Goal: Information Seeking & Learning: Understand process/instructions

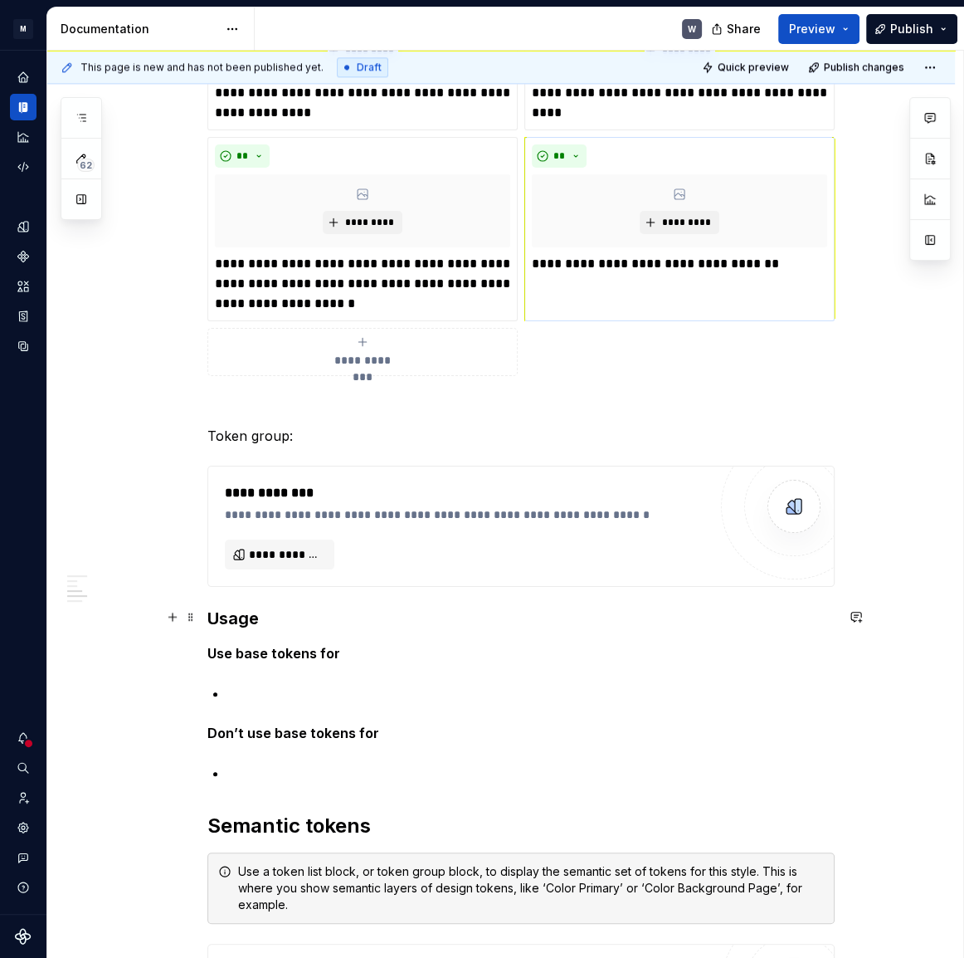
scroll to position [1469, 0]
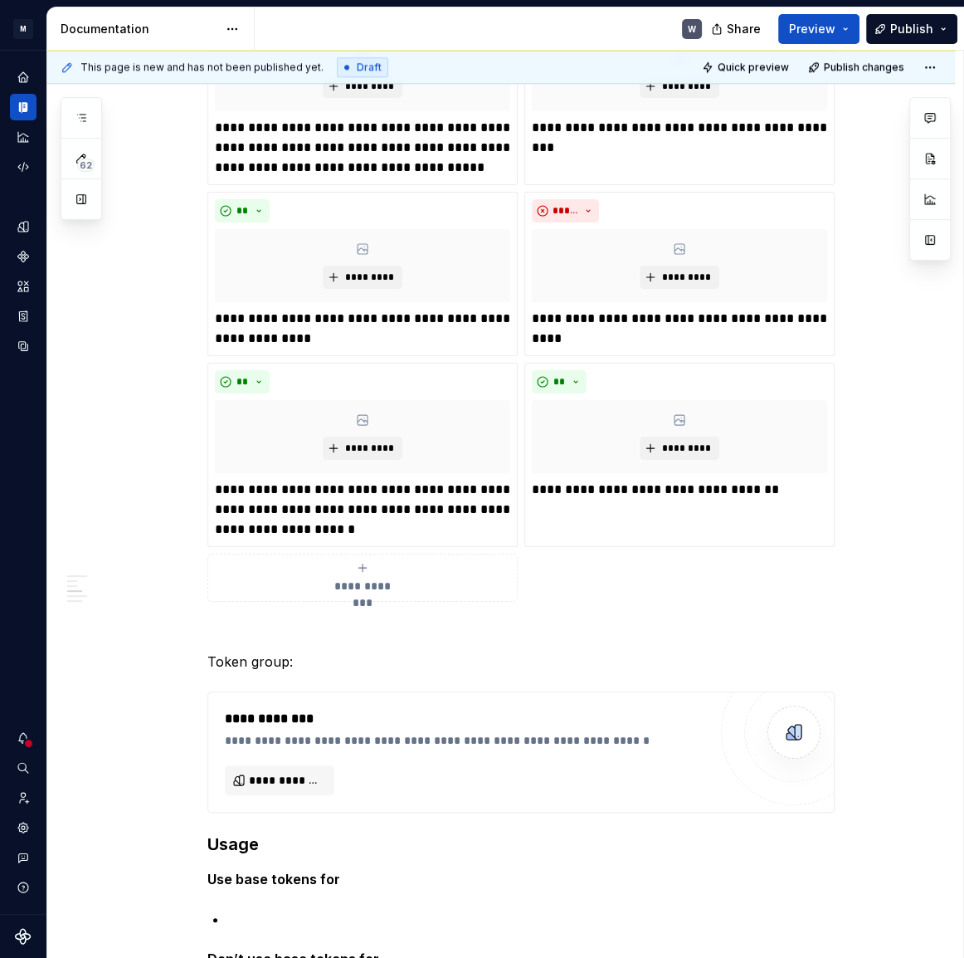
click at [248, 617] on div "Tone and Voice [PERSON_NAME]’s Tone and Voice should be professional yet approa…" at bounding box center [520, 317] width 627 height 2924
click at [178, 632] on button "button" at bounding box center [172, 629] width 23 height 23
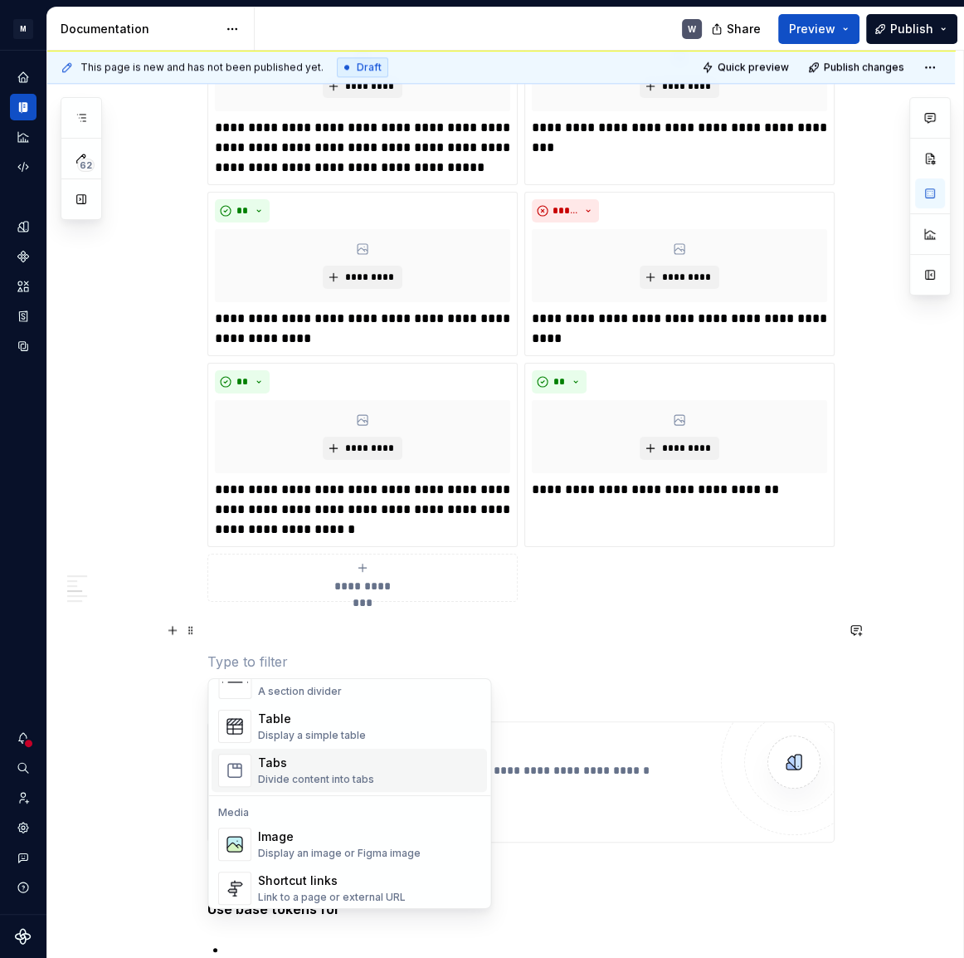
scroll to position [603, 0]
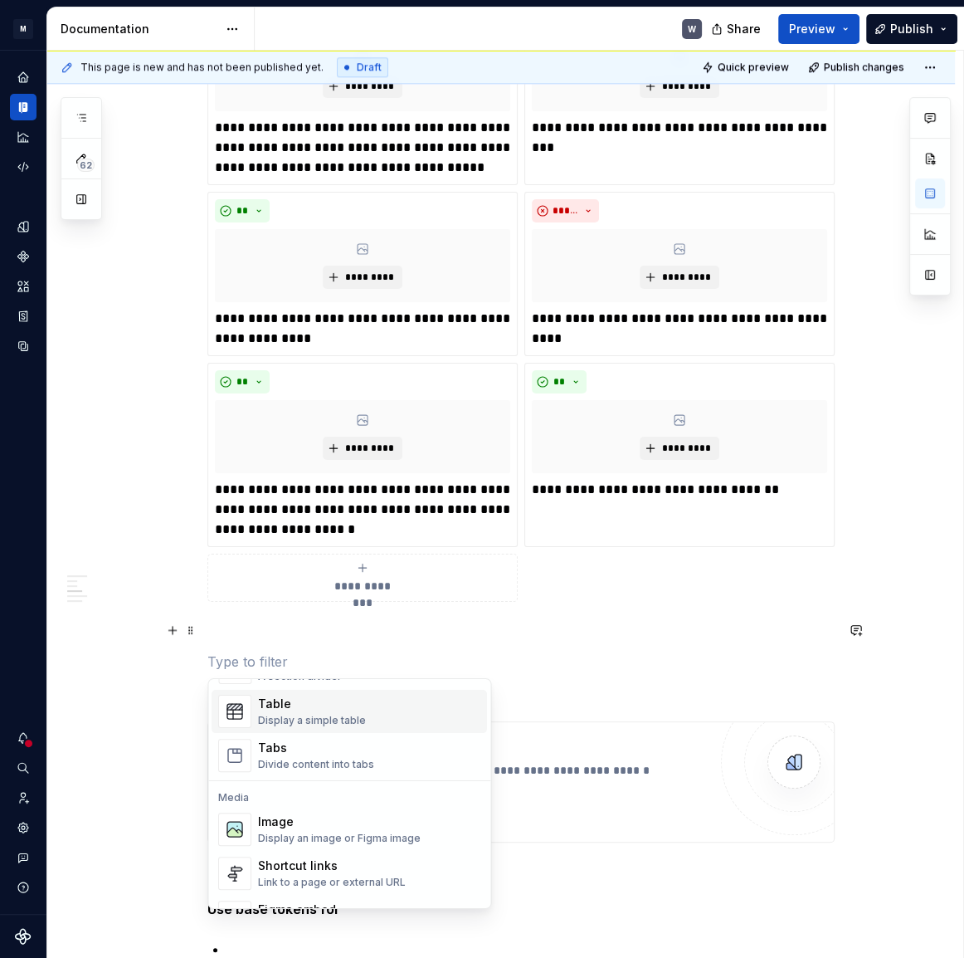
click at [286, 718] on div "Display a simple table" at bounding box center [312, 720] width 108 height 13
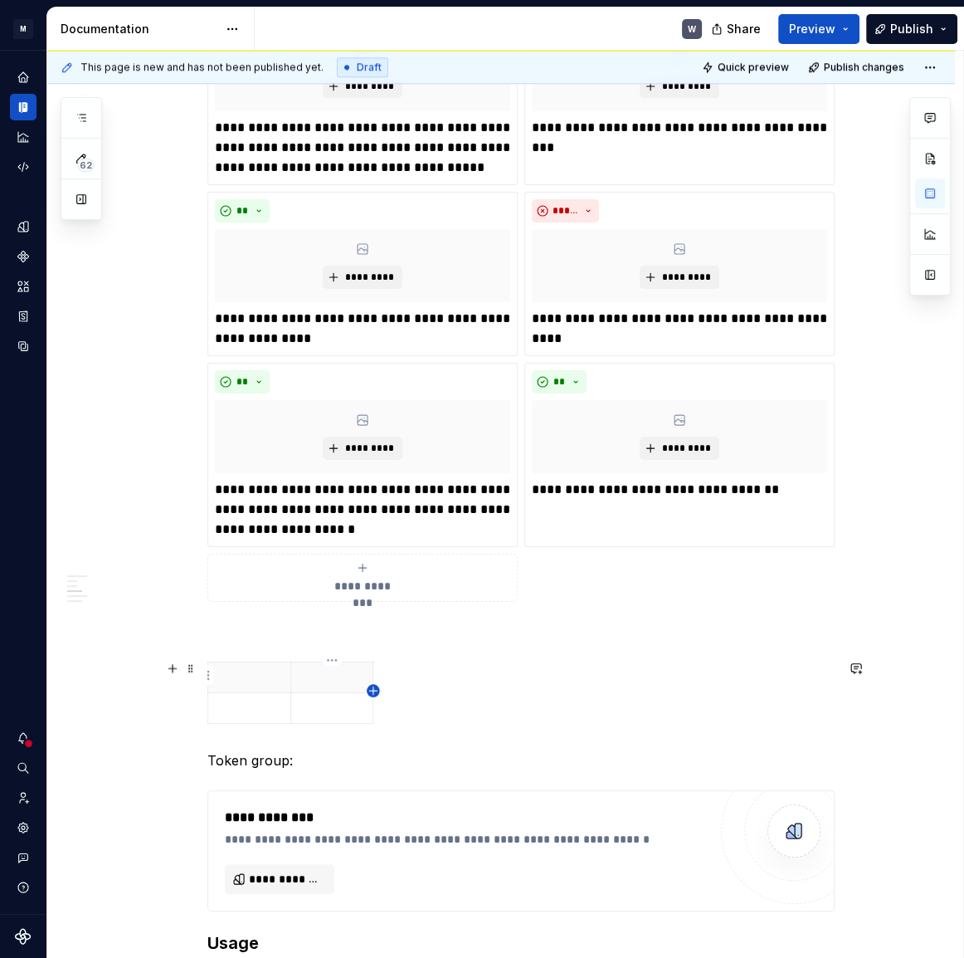
click at [373, 690] on icon "button" at bounding box center [372, 689] width 7 height 7
drag, startPoint x: 401, startPoint y: 673, endPoint x: 578, endPoint y: 663, distance: 177.9
click at [256, 675] on p at bounding box center [249, 677] width 62 height 17
click at [243, 703] on p at bounding box center [249, 708] width 62 height 17
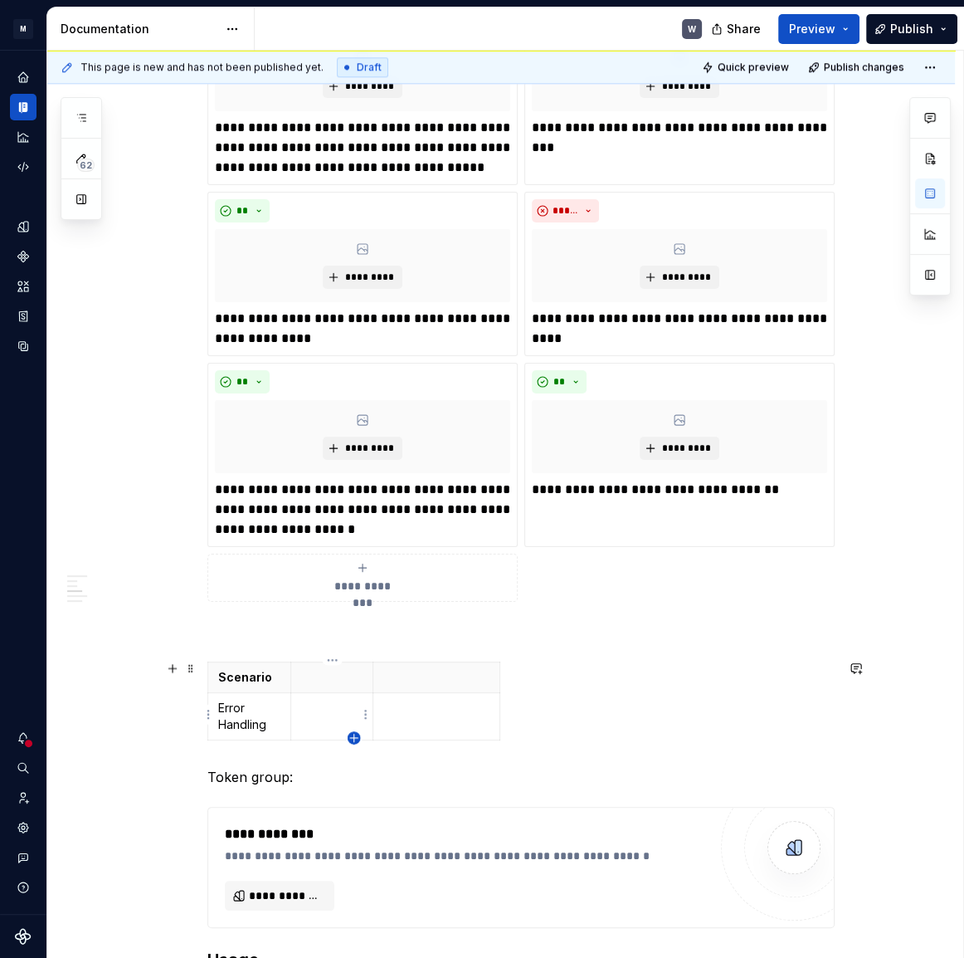
click at [353, 738] on icon "button" at bounding box center [354, 737] width 13 height 13
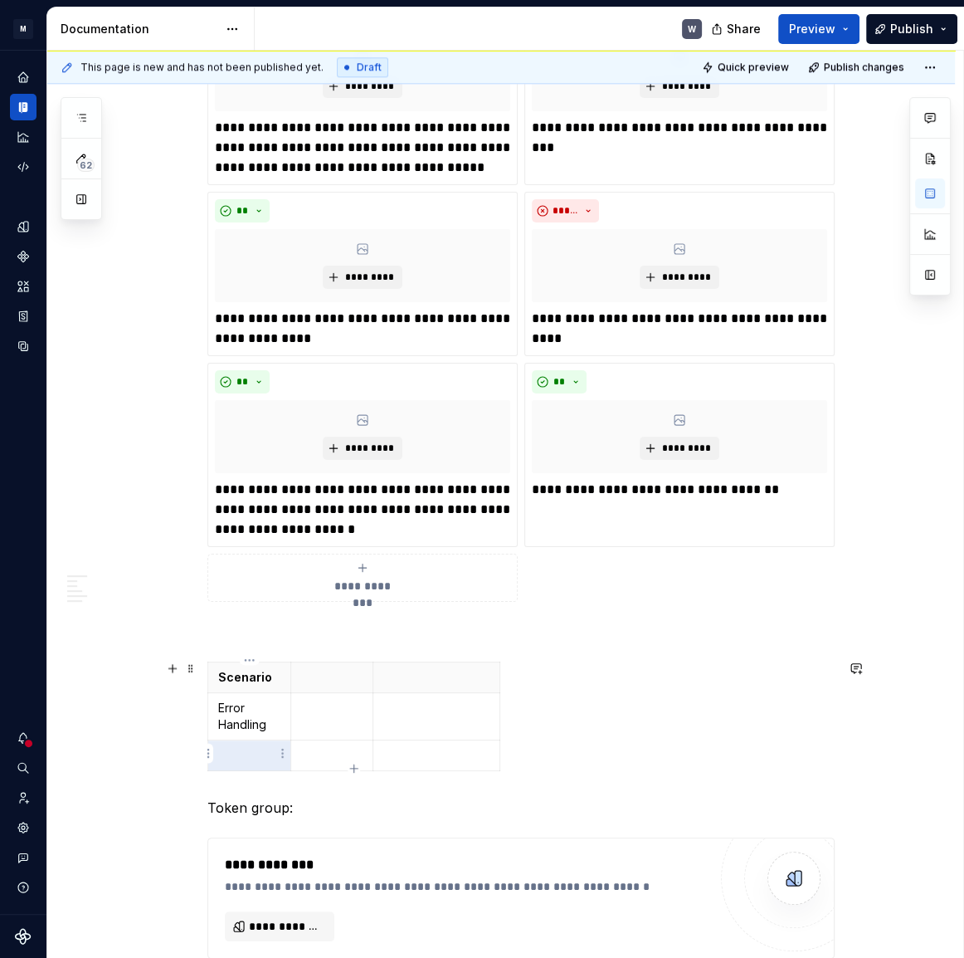
click at [234, 750] on p at bounding box center [249, 755] width 62 height 17
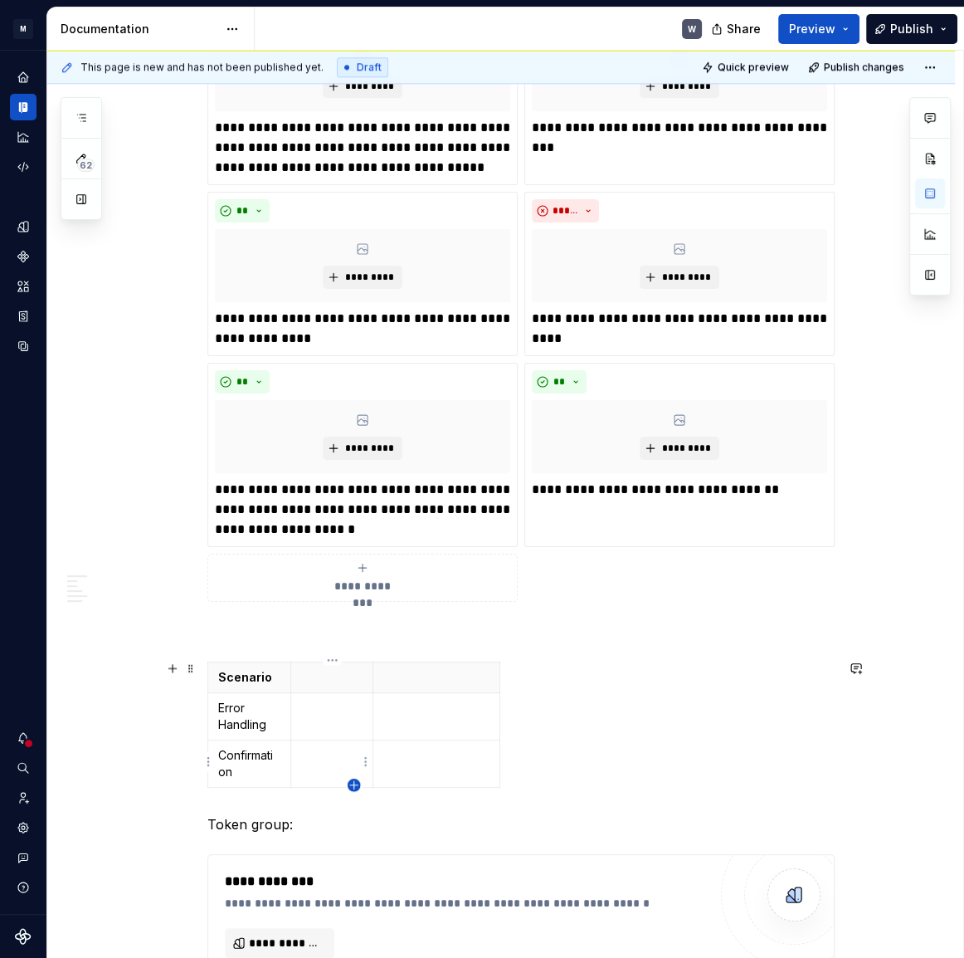
click at [356, 783] on icon "button" at bounding box center [354, 784] width 13 height 13
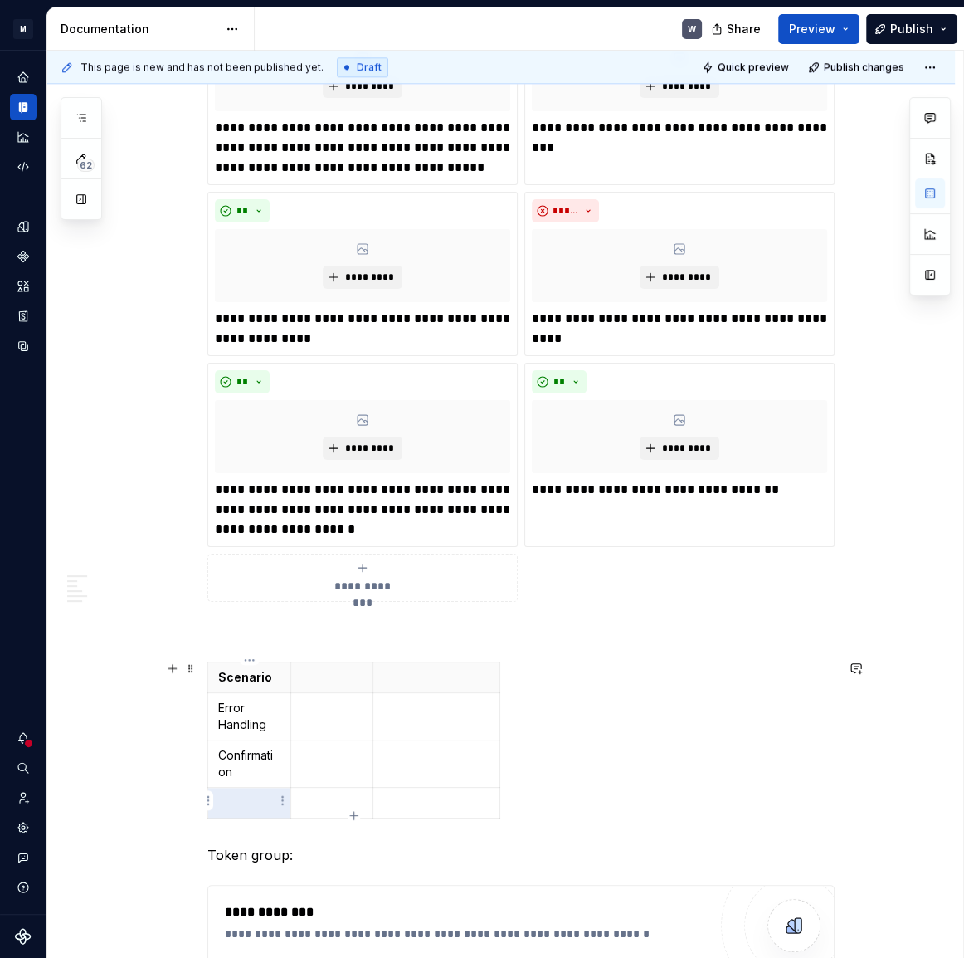
click at [246, 804] on p at bounding box center [249, 802] width 62 height 17
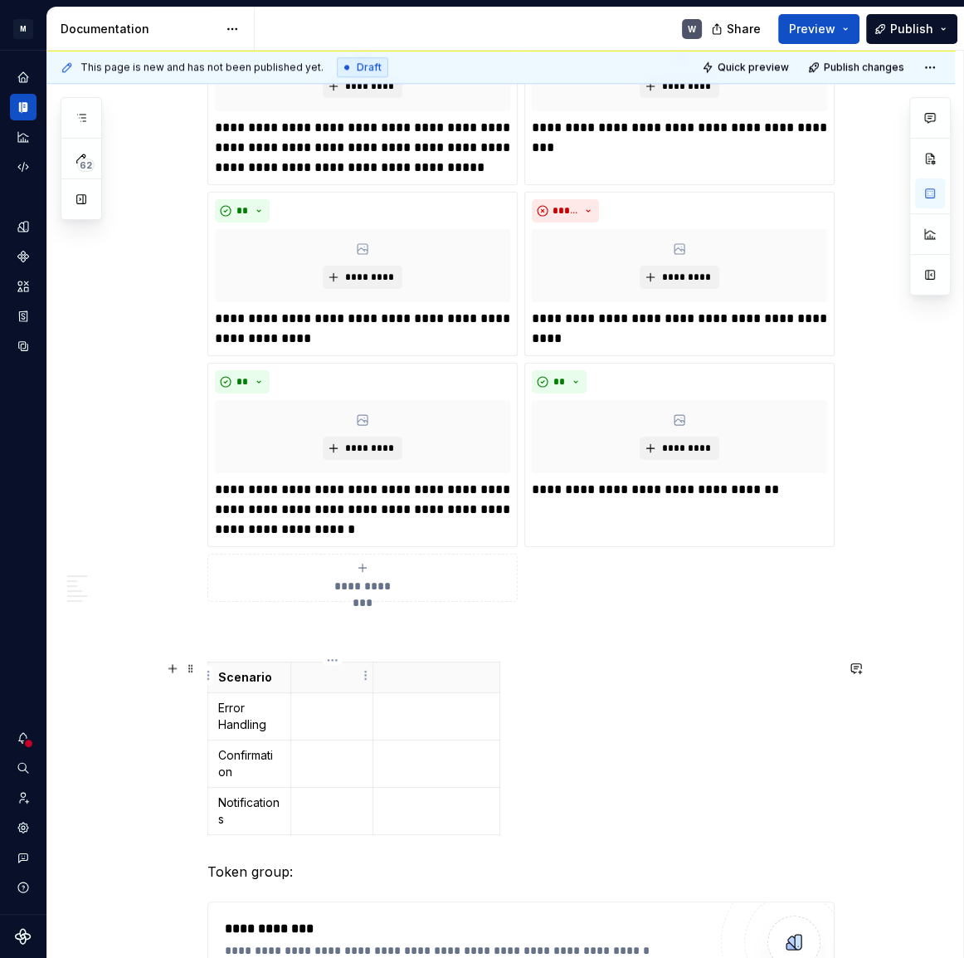
click at [328, 680] on p at bounding box center [332, 677] width 62 height 17
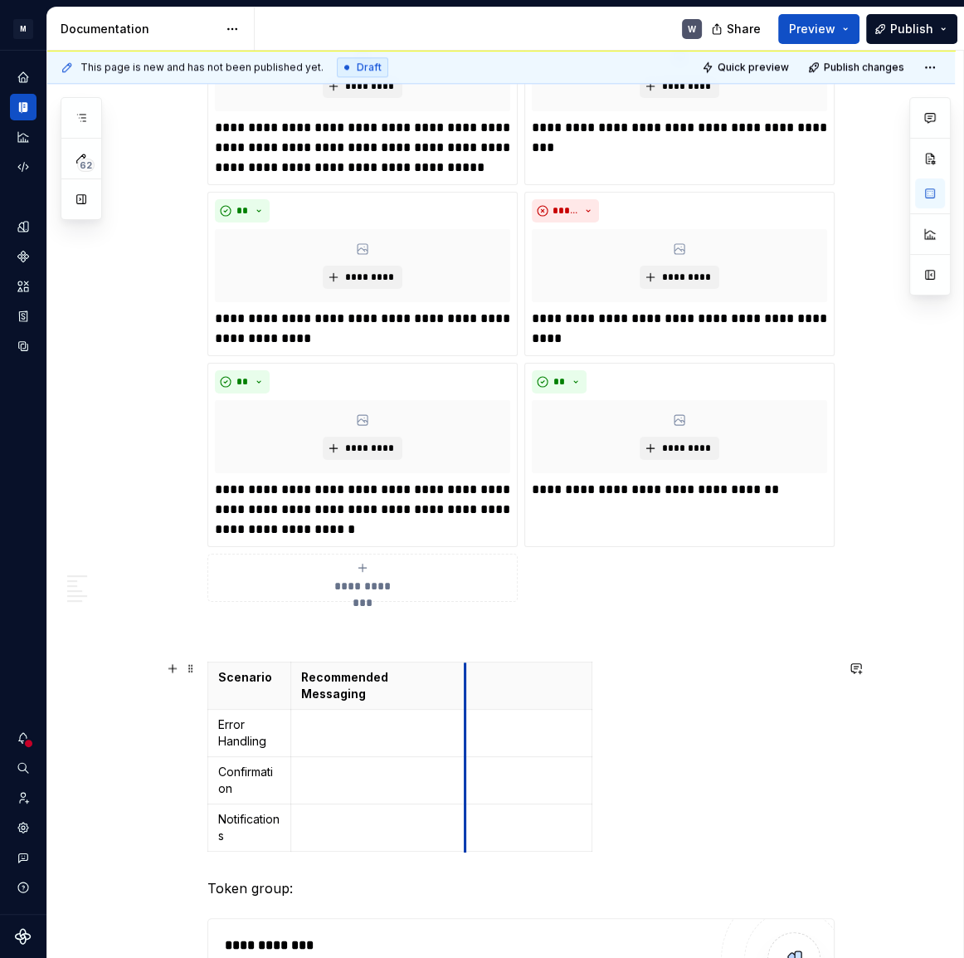
drag, startPoint x: 371, startPoint y: 689, endPoint x: 463, endPoint y: 689, distance: 92.1
click at [378, 722] on td at bounding box center [377, 732] width 175 height 47
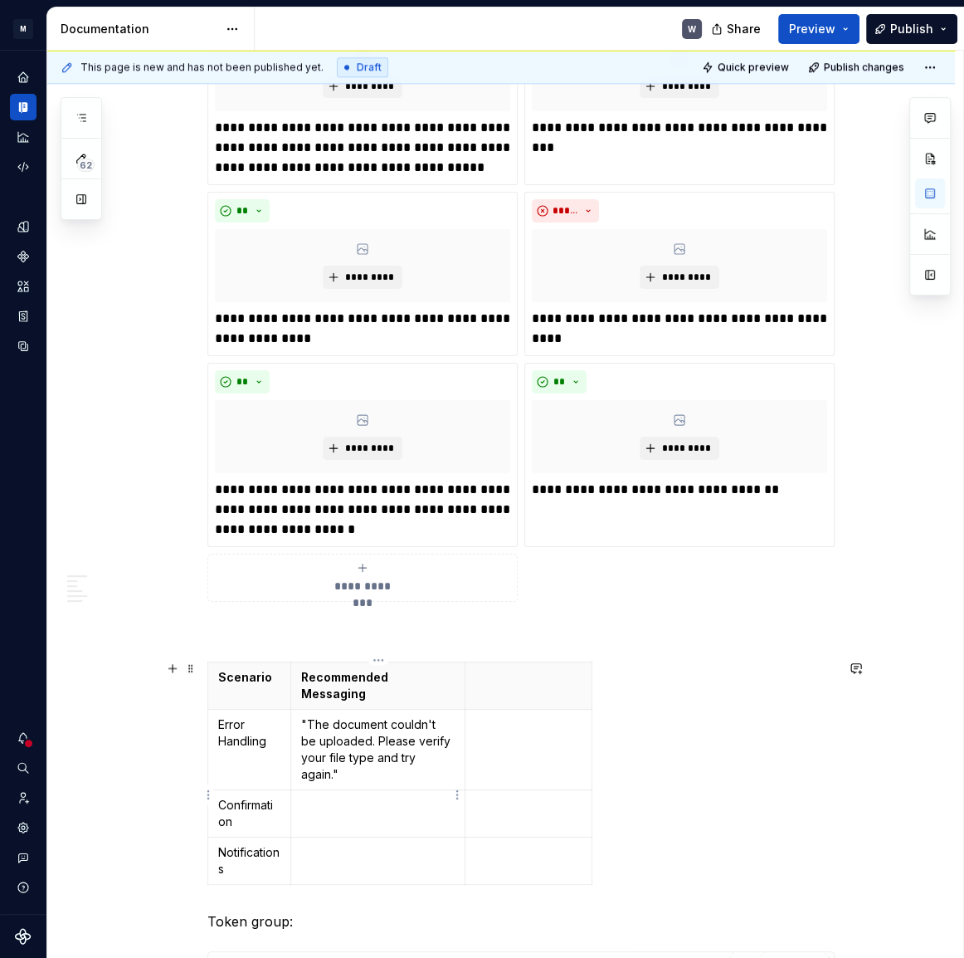
click at [412, 797] on td at bounding box center [377, 812] width 175 height 47
click at [384, 877] on p at bounding box center [378, 885] width 154 height 17
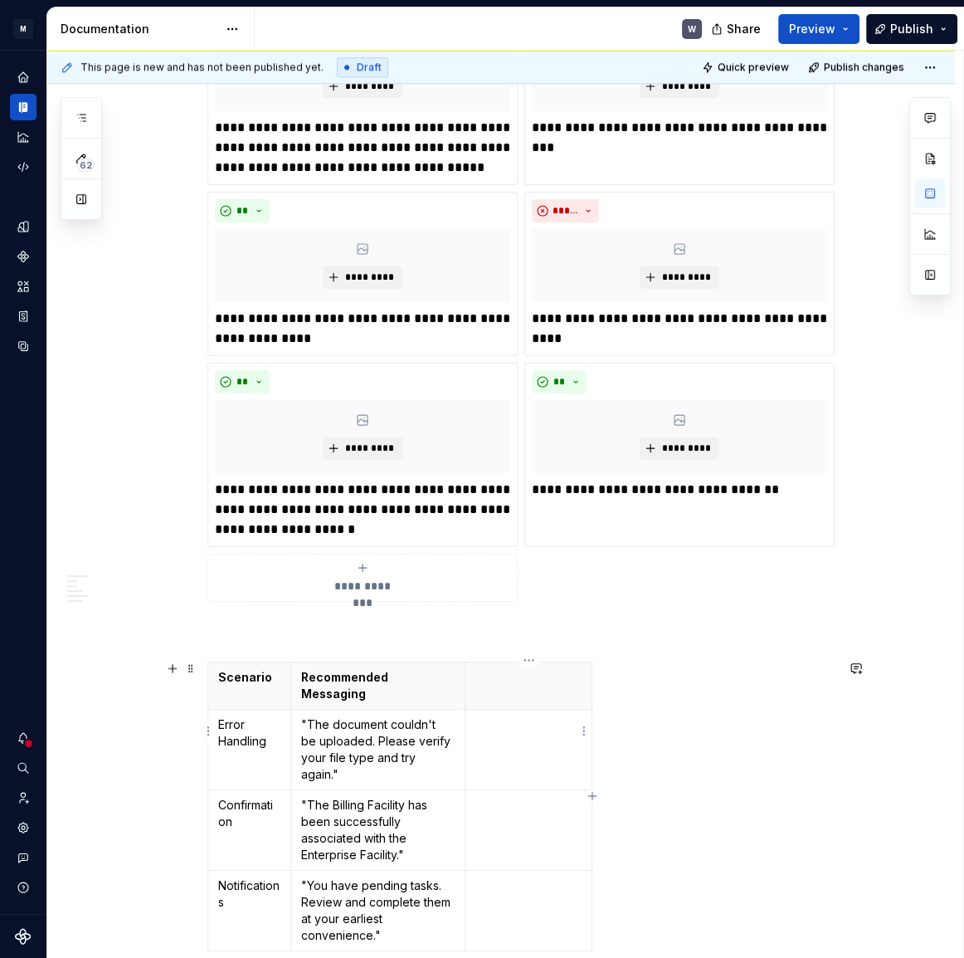
click at [519, 728] on td at bounding box center [529, 749] width 127 height 81
click at [512, 822] on td at bounding box center [529, 829] width 127 height 81
click at [490, 881] on td at bounding box center [529, 910] width 127 height 81
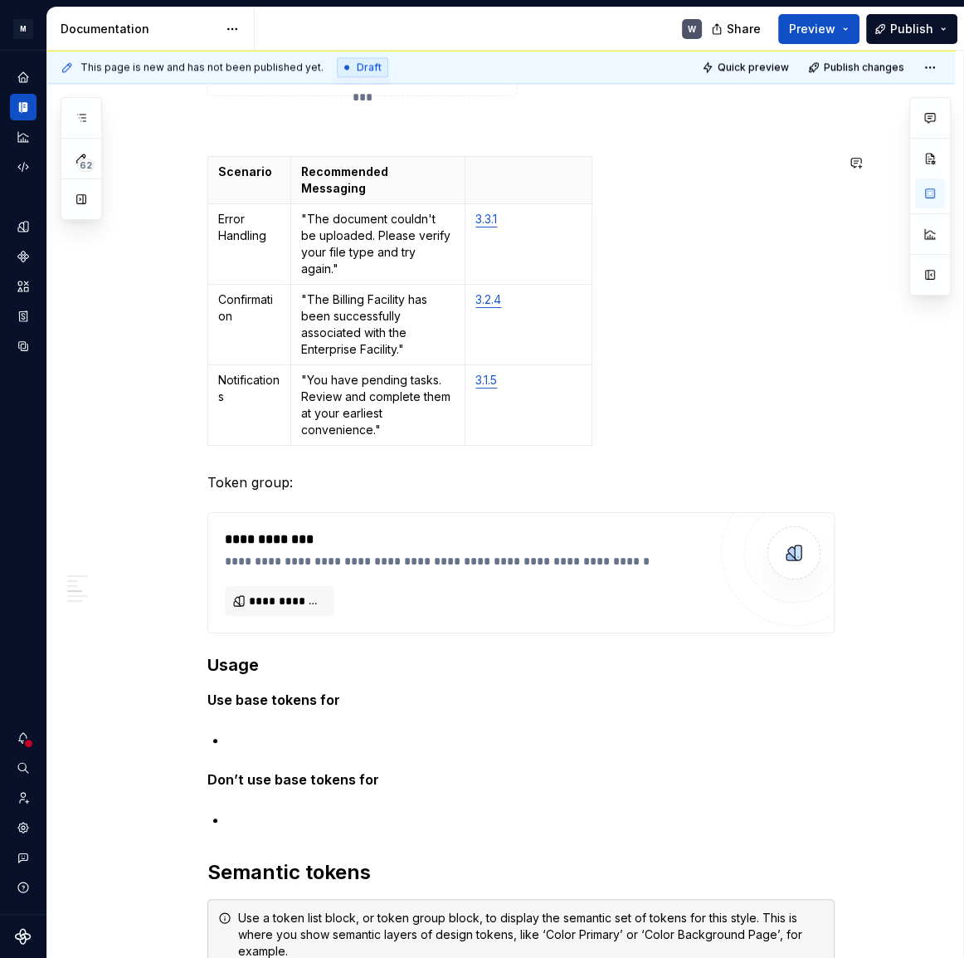
scroll to position [1997, 0]
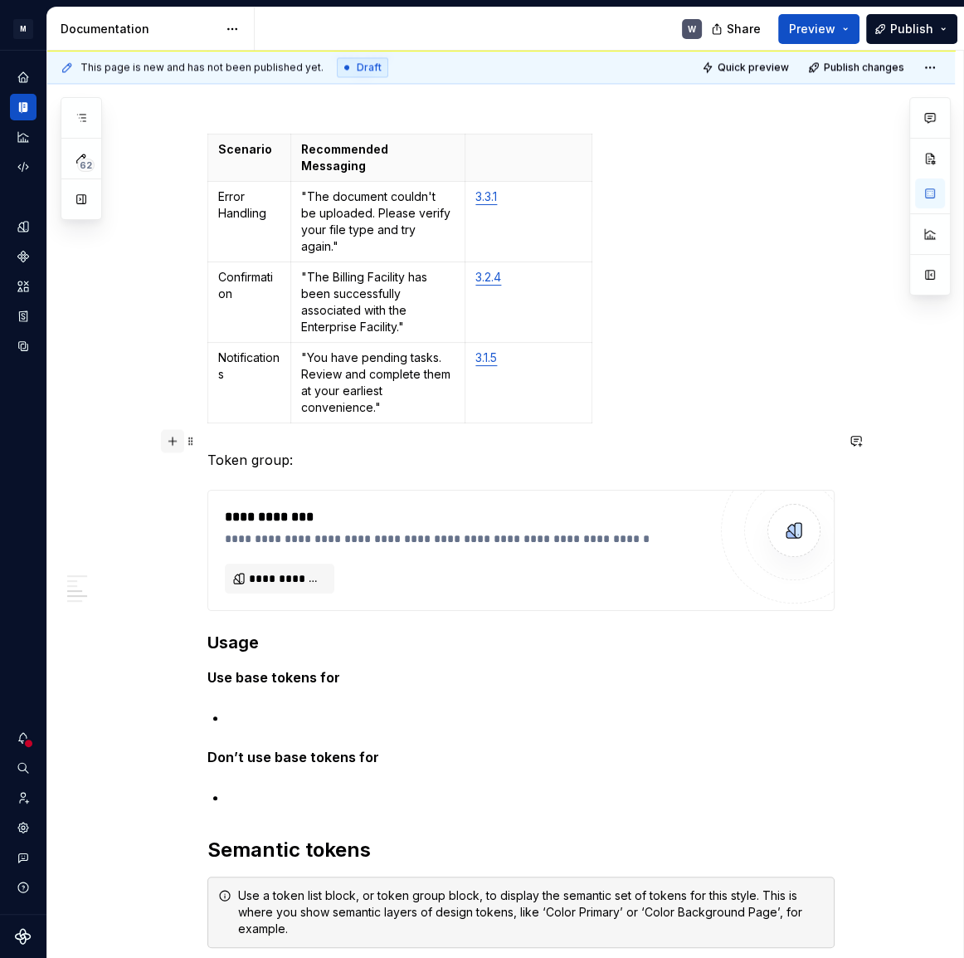
click at [170, 439] on button "button" at bounding box center [172, 440] width 23 height 23
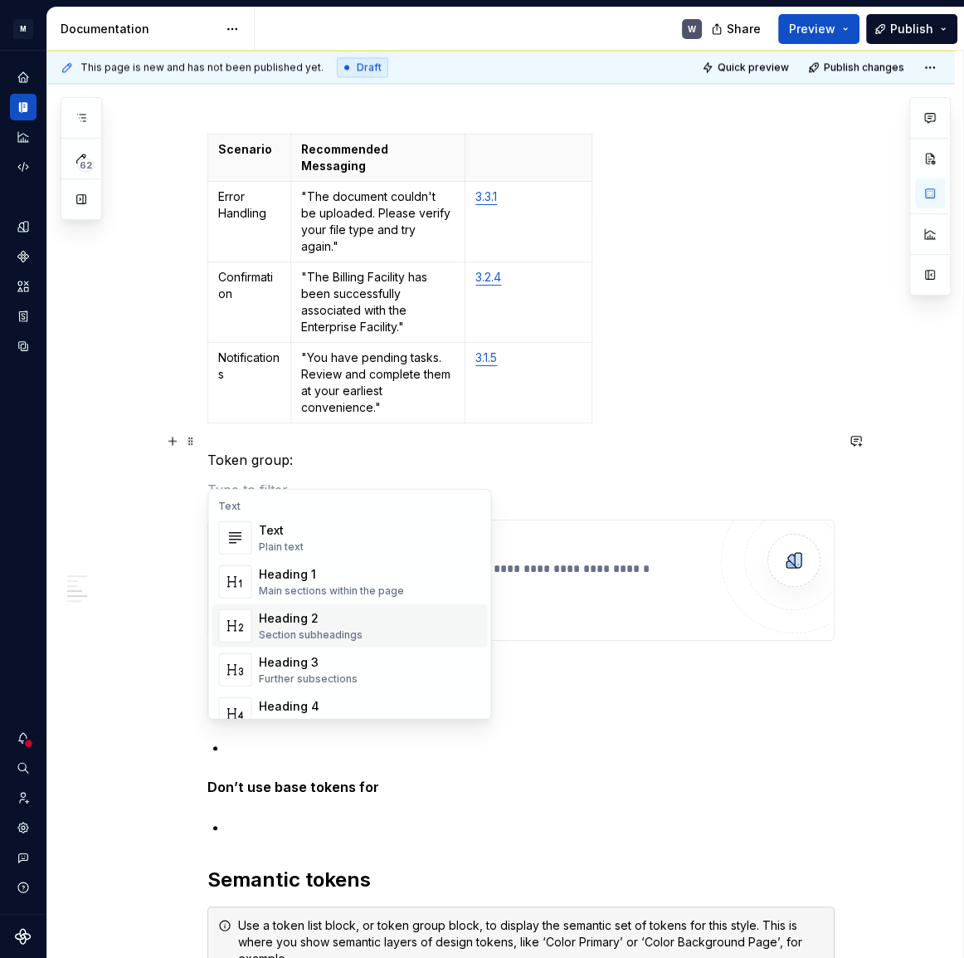
click at [326, 637] on div "Section subheadings" at bounding box center [310, 634] width 104 height 13
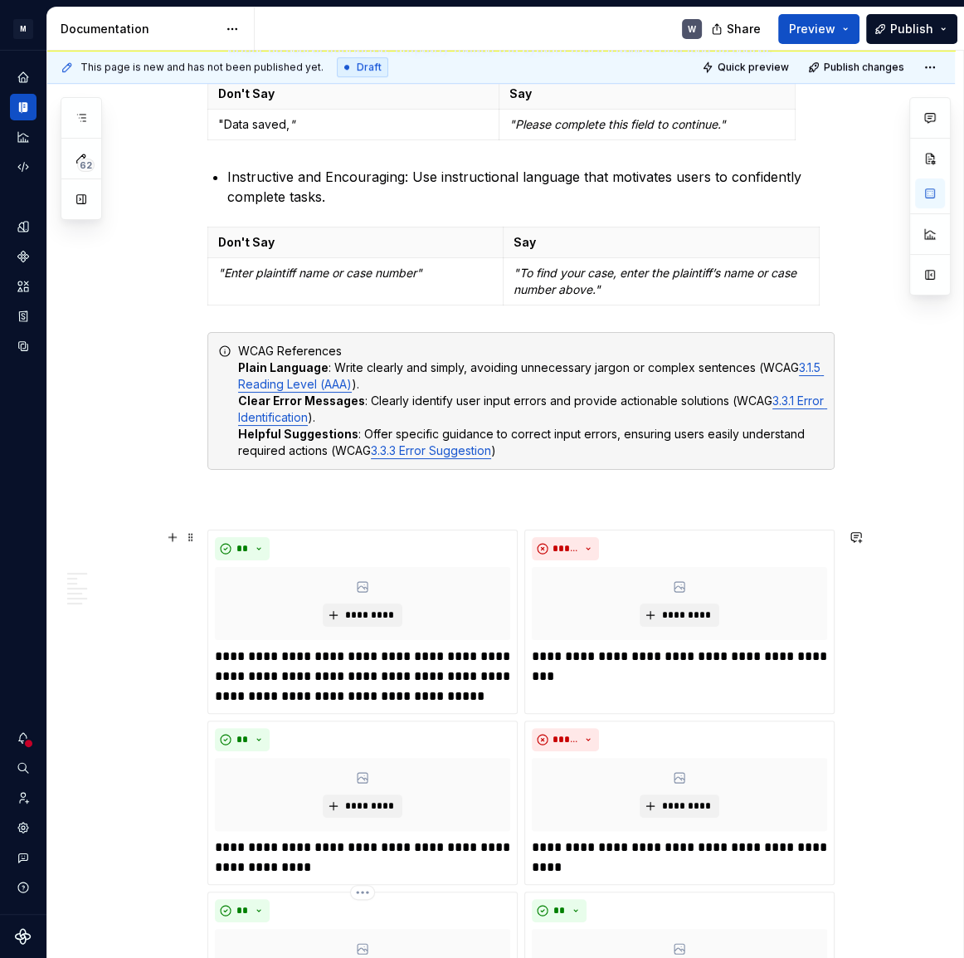
scroll to position [564, 0]
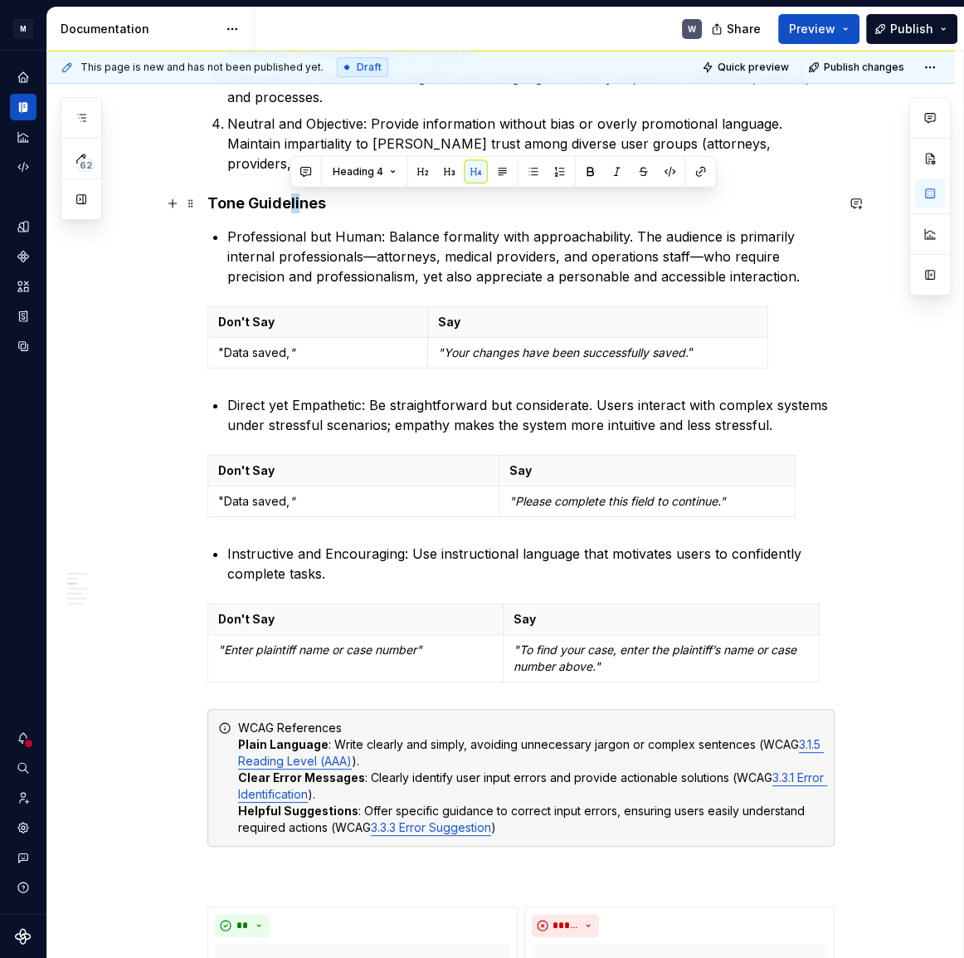
drag, startPoint x: 290, startPoint y: 206, endPoint x: 300, endPoint y: 204, distance: 10.9
click at [300, 204] on h4 "Tone Guidelines" at bounding box center [520, 203] width 627 height 20
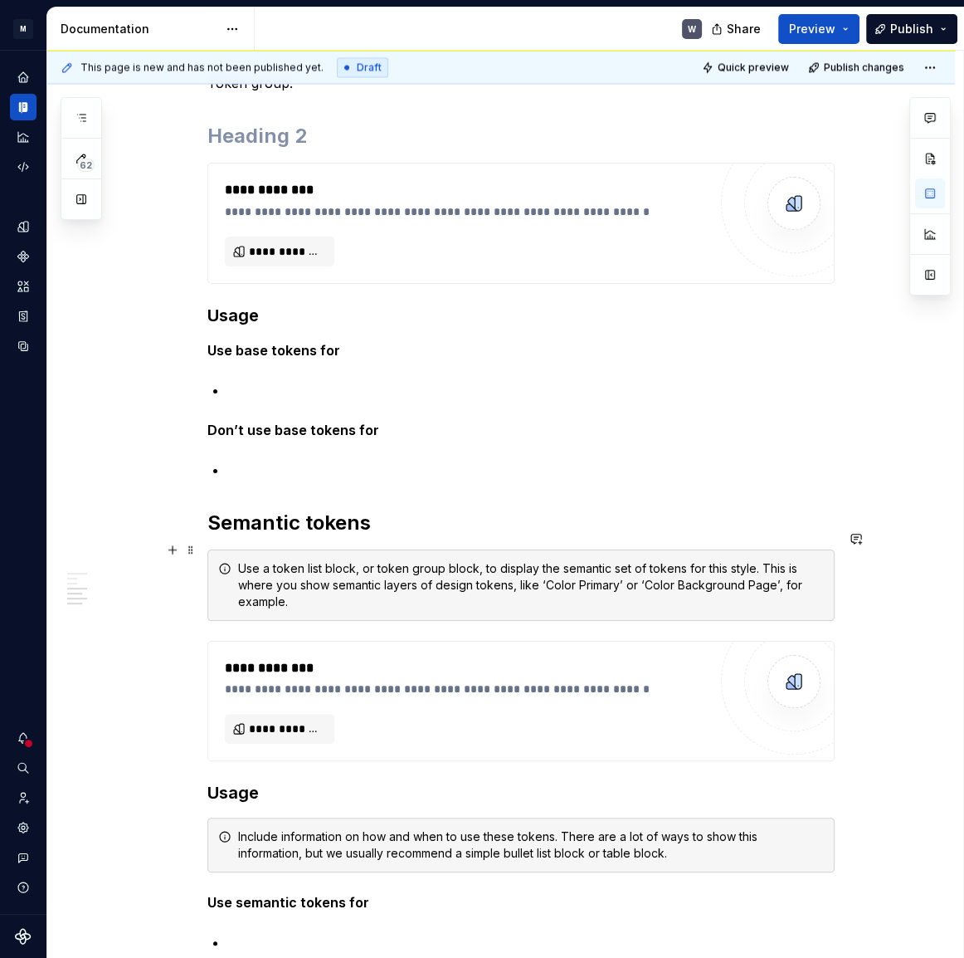
scroll to position [2072, 0]
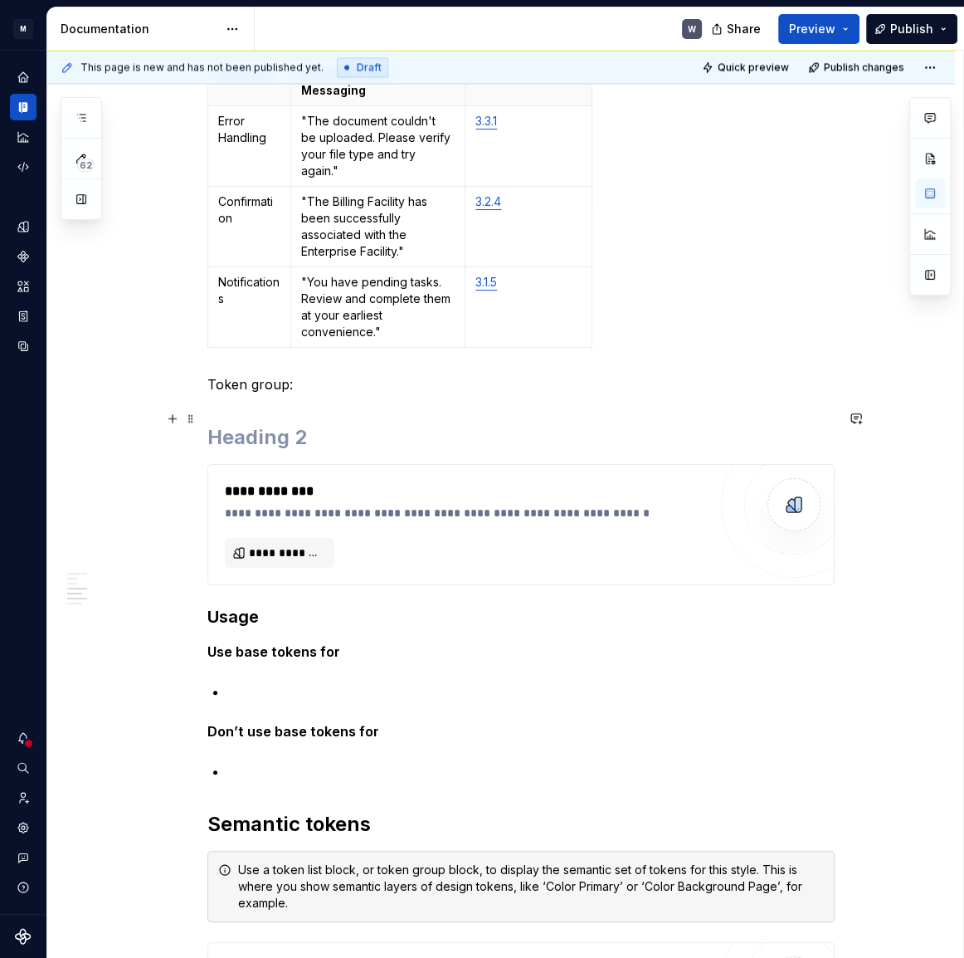
click at [224, 424] on h2 at bounding box center [520, 437] width 627 height 27
click at [228, 424] on h2 at bounding box center [520, 437] width 627 height 27
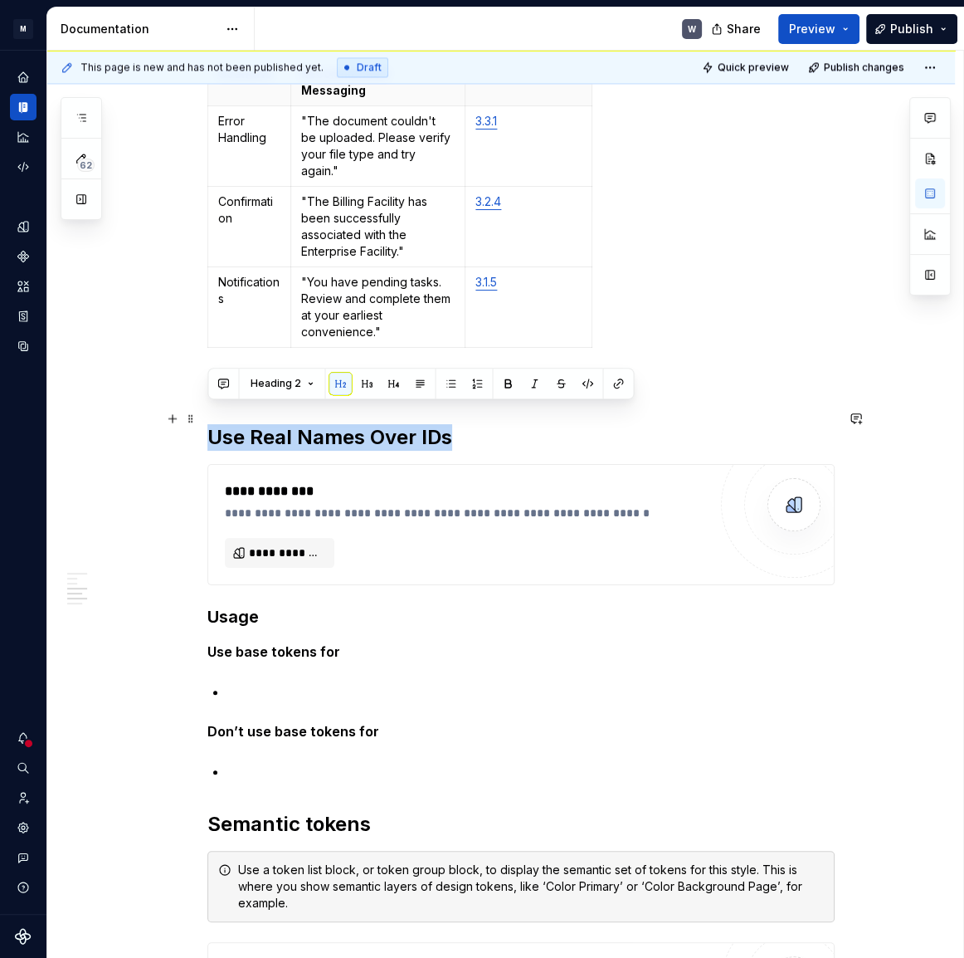
drag, startPoint x: 461, startPoint y: 415, endPoint x: 214, endPoint y: 418, distance: 246.5
click at [214, 424] on h2 "Use Real Names Over IDs" at bounding box center [520, 437] width 627 height 27
click at [393, 380] on button "button" at bounding box center [393, 383] width 23 height 23
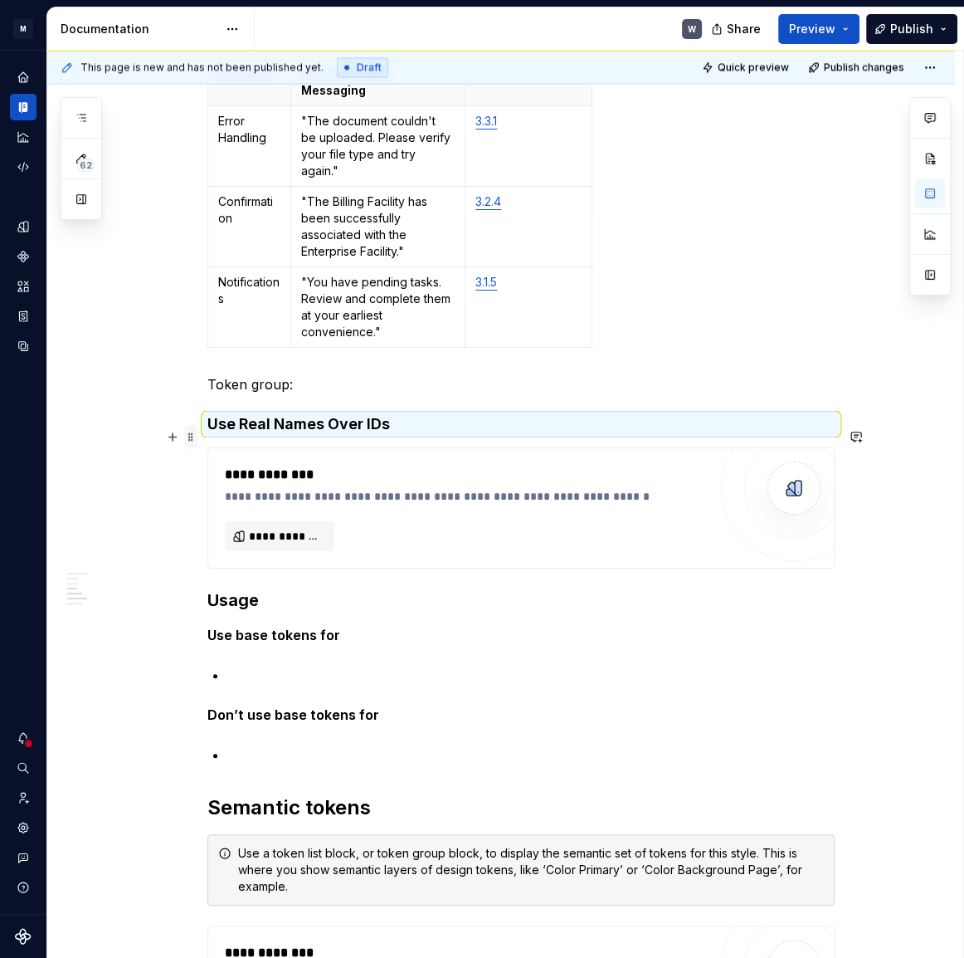
click at [188, 440] on span at bounding box center [190, 436] width 13 height 23
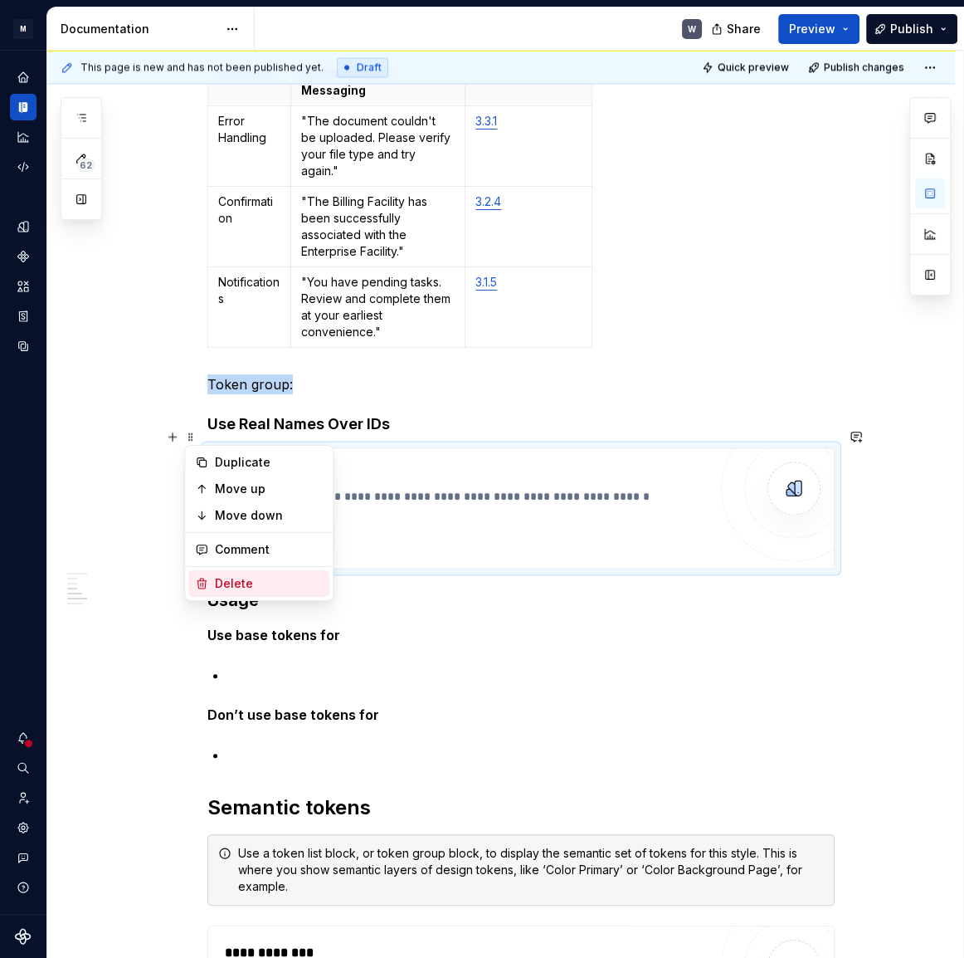
click at [252, 587] on div "Delete" at bounding box center [269, 583] width 108 height 17
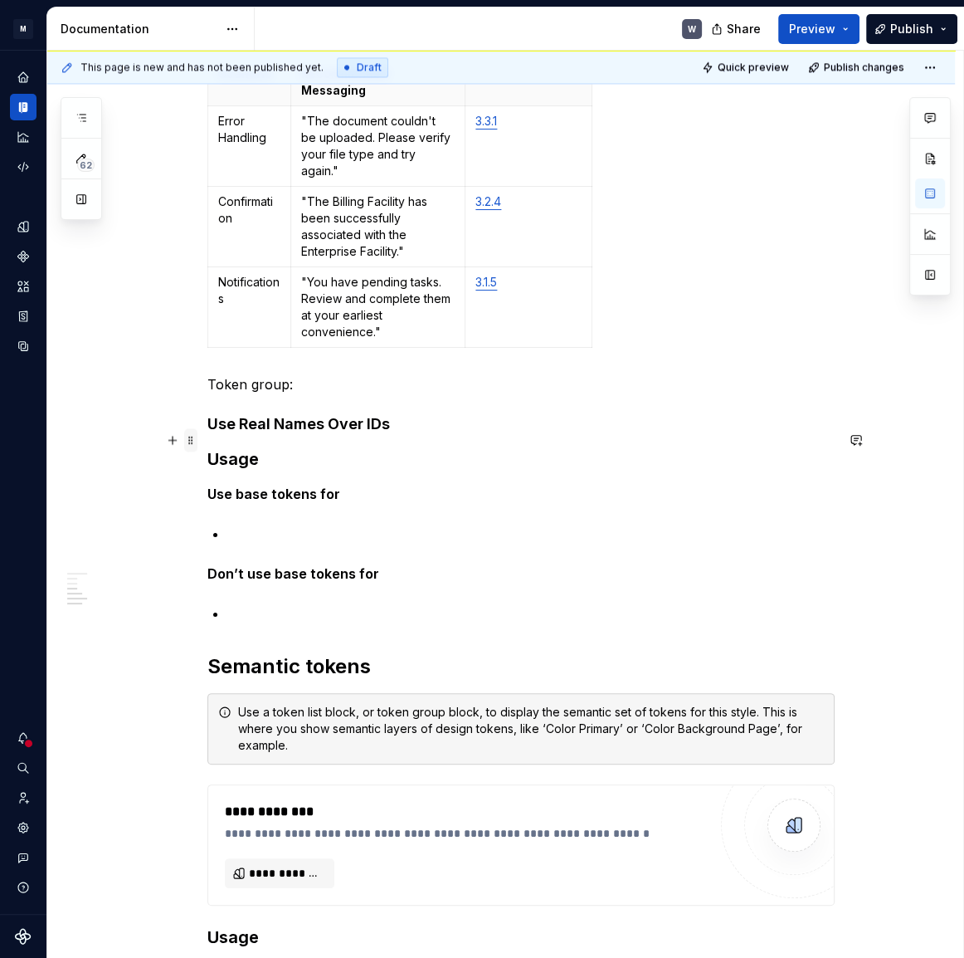
click at [192, 441] on span at bounding box center [190, 439] width 13 height 23
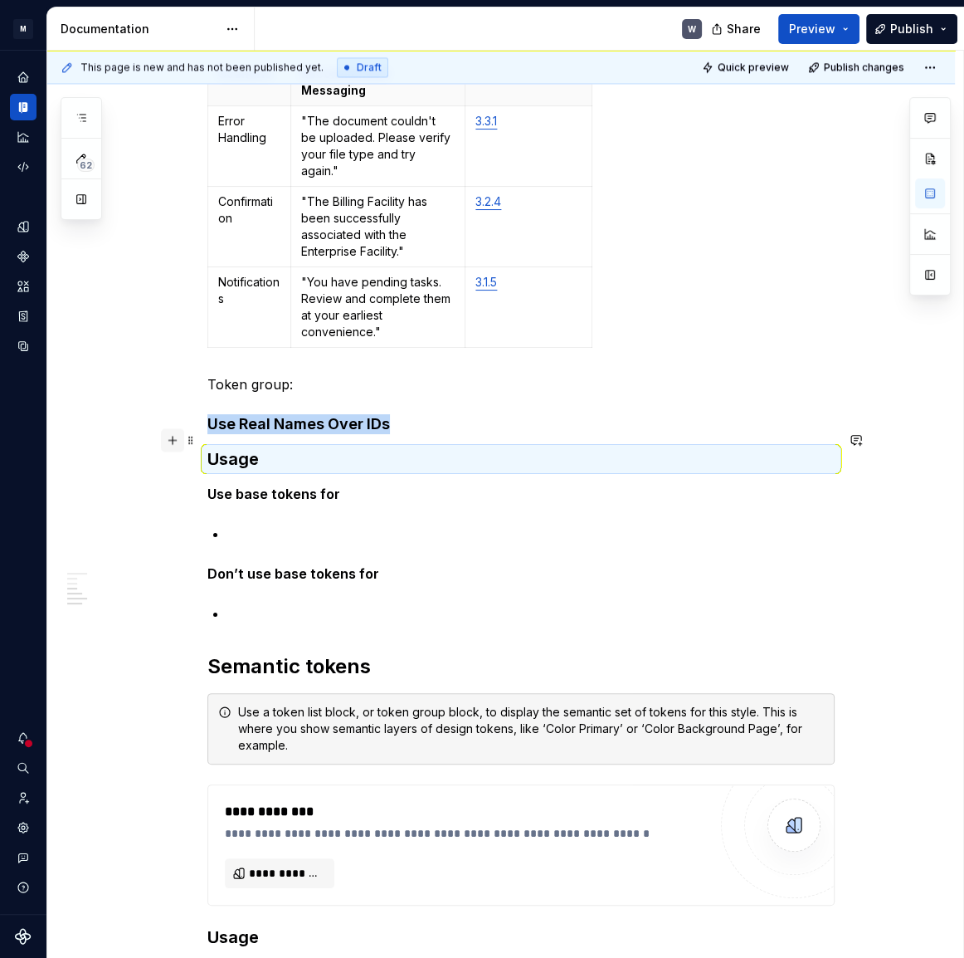
click at [178, 436] on button "button" at bounding box center [172, 439] width 23 height 23
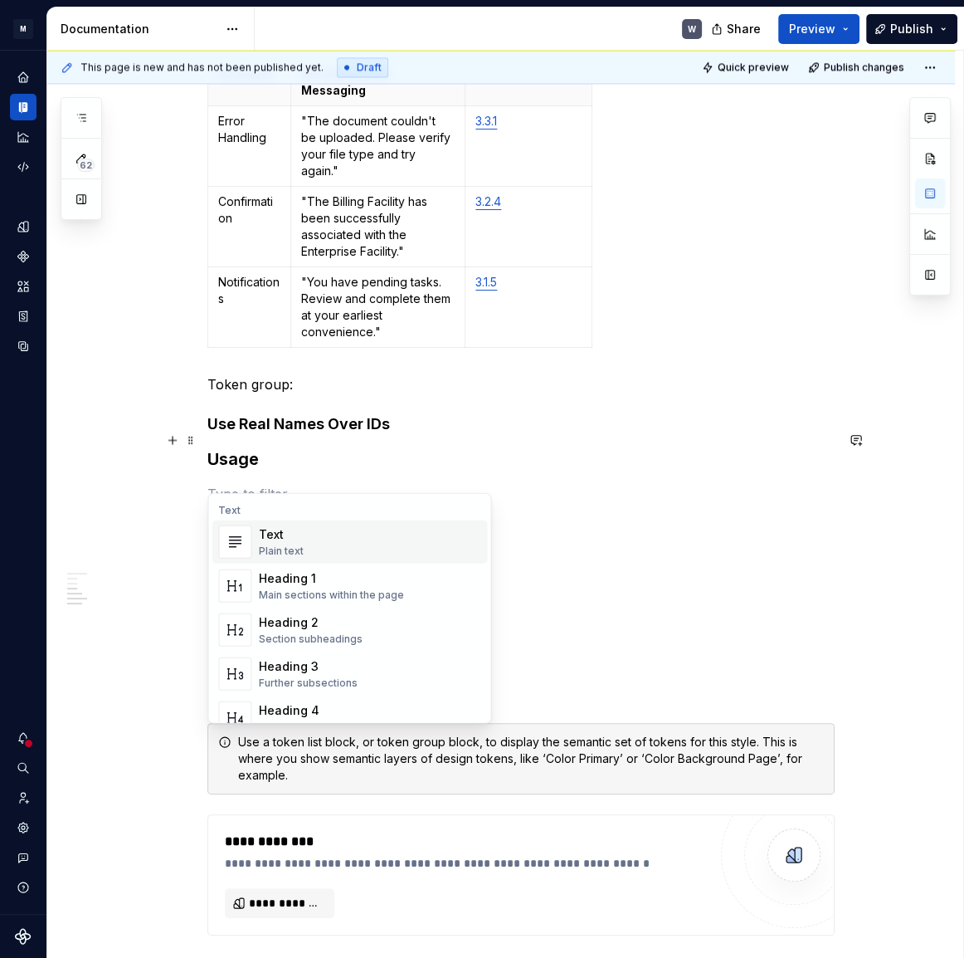
click at [319, 552] on div "Text Plain text" at bounding box center [369, 541] width 222 height 33
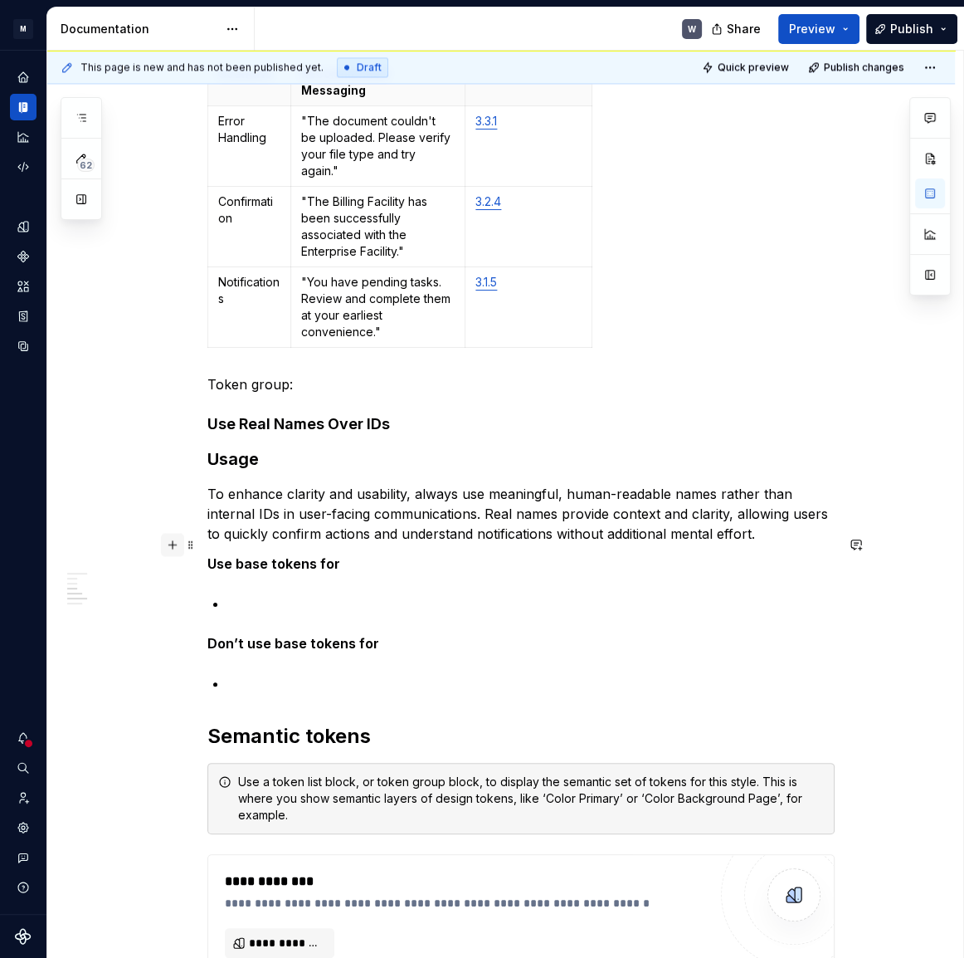
click at [175, 545] on button "button" at bounding box center [172, 544] width 23 height 23
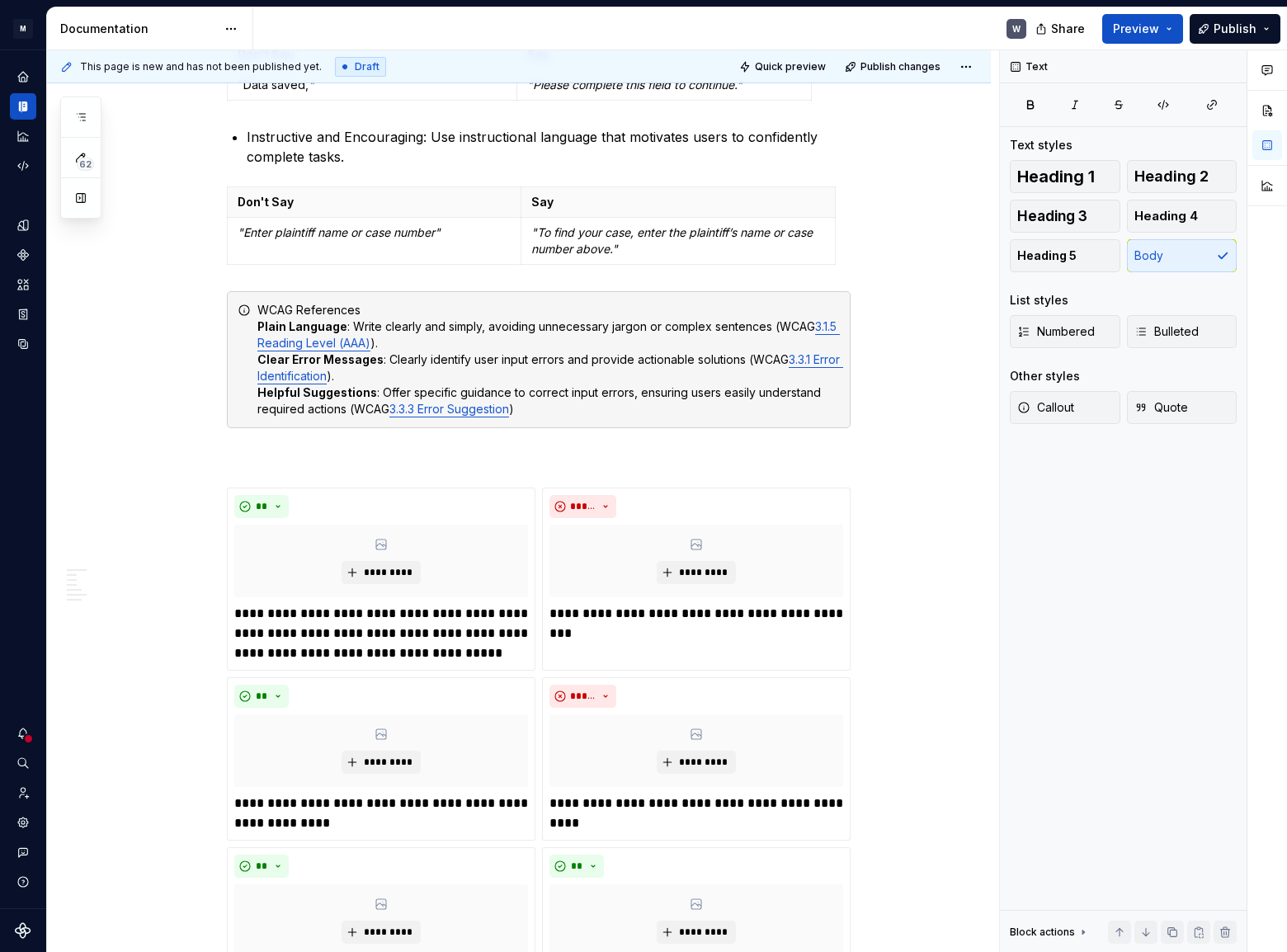
scroll to position [1124, 0]
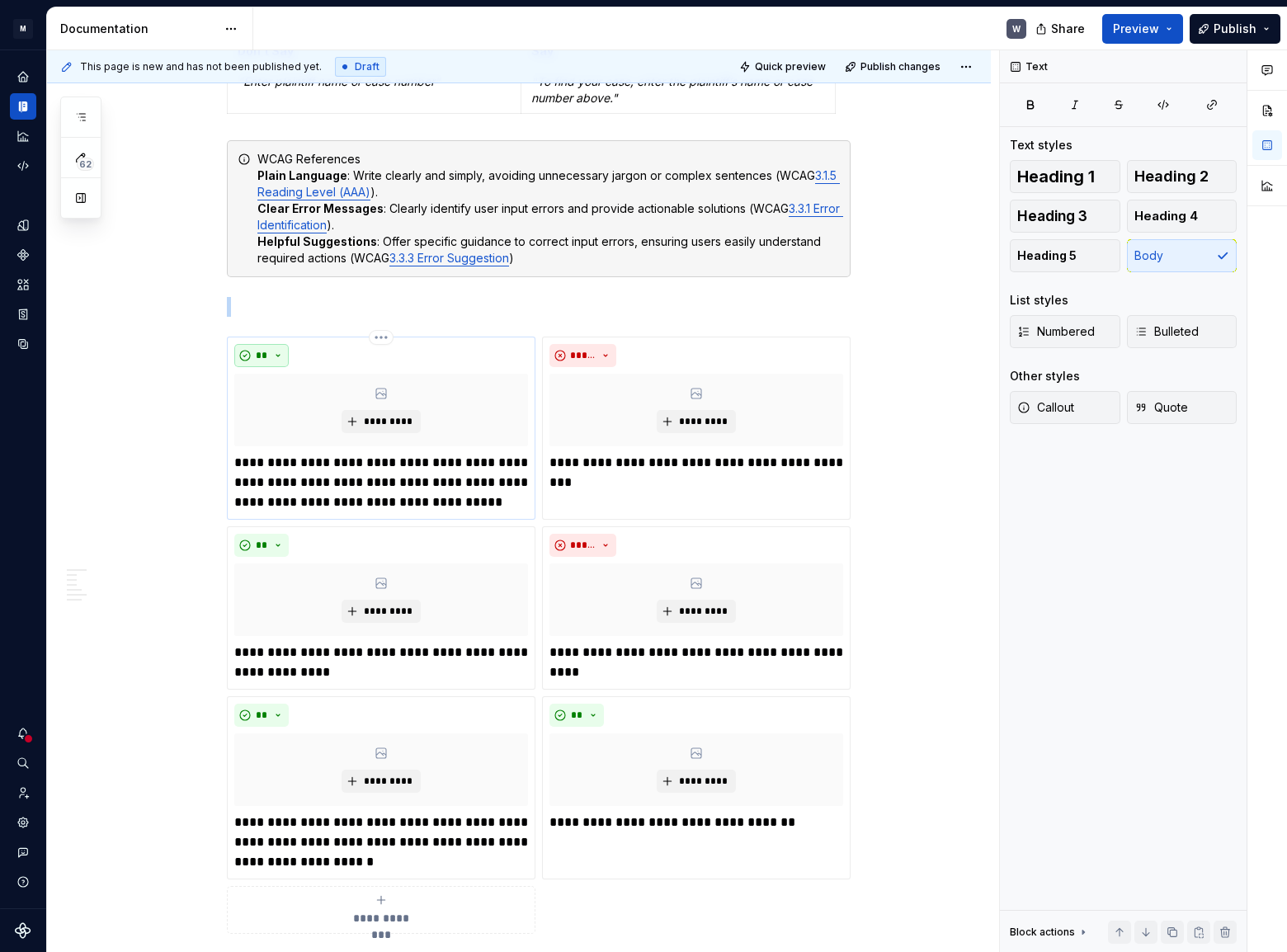
click at [277, 357] on button "**" at bounding box center [261, 355] width 55 height 23
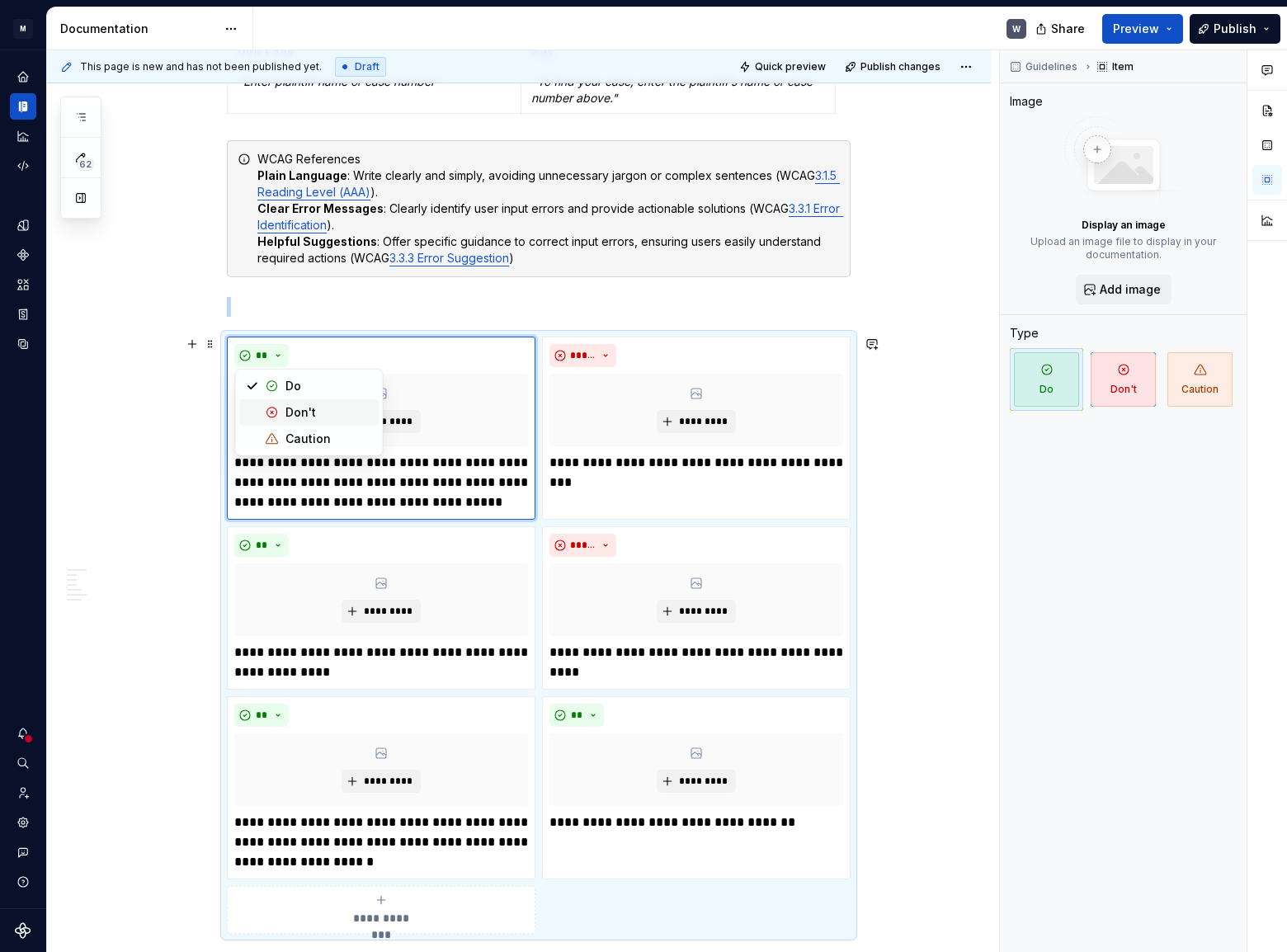
click at [880, 565] on div "Tone and Voice [PERSON_NAME]’s Tone and Voice should be professional yet approa…" at bounding box center [518, 941] width 943 height 3567
click at [808, 396] on div "*********" at bounding box center [696, 409] width 293 height 73
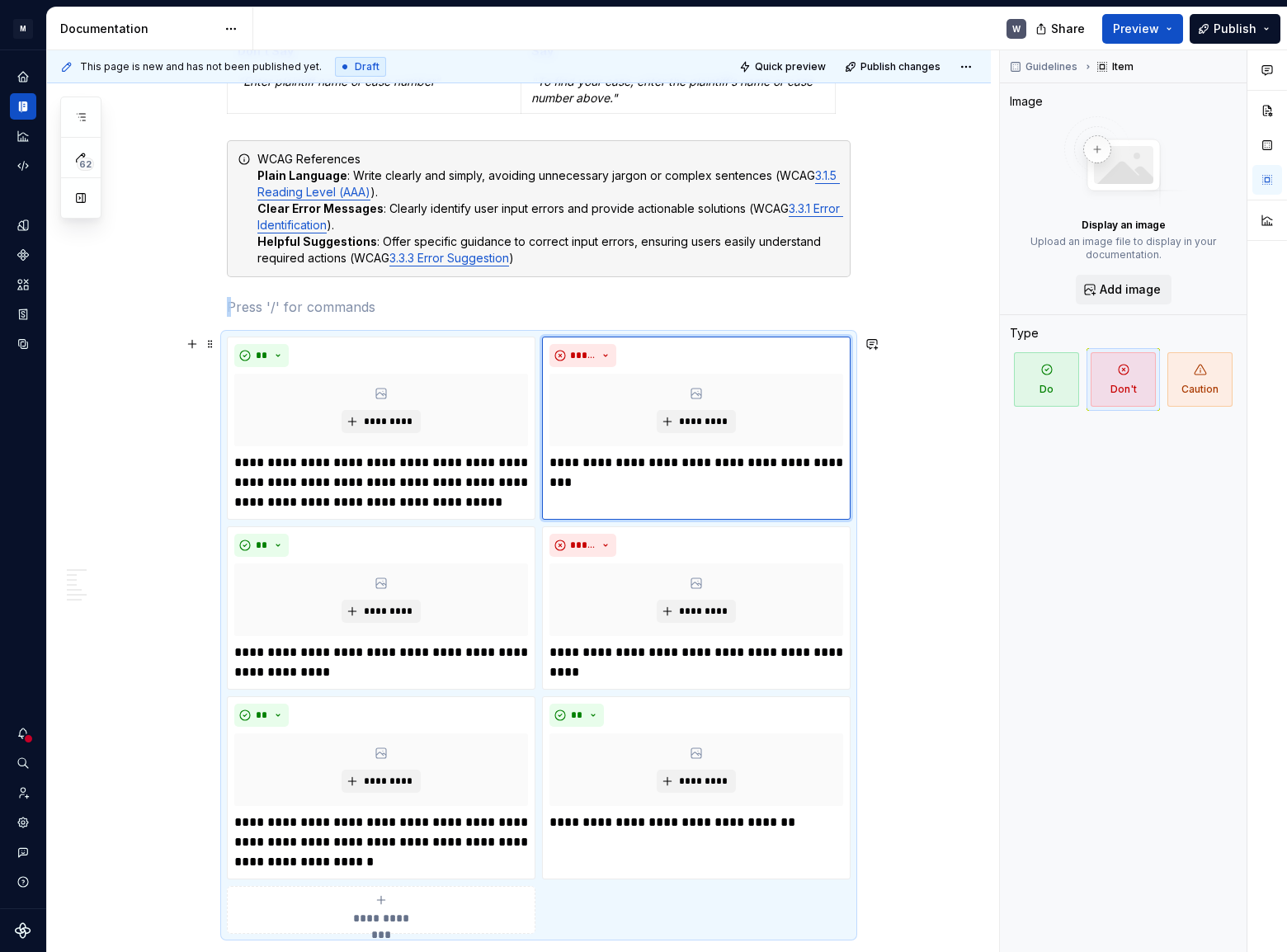
click at [904, 497] on div "Tone and Voice [PERSON_NAME]’s Tone and Voice should be professional yet approa…" at bounding box center [518, 941] width 943 height 3567
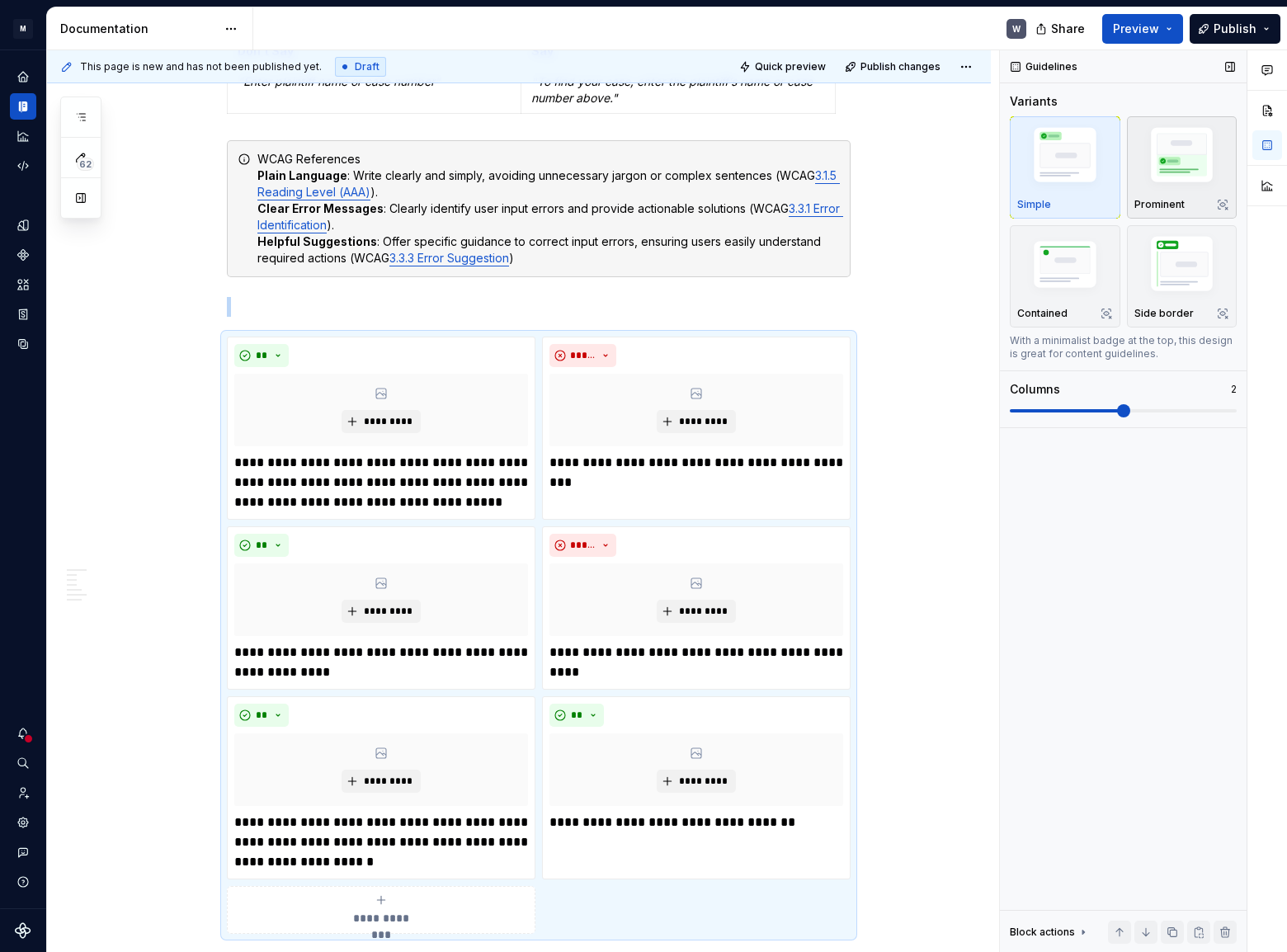
click at [1171, 178] on img "button" at bounding box center [1182, 158] width 95 height 72
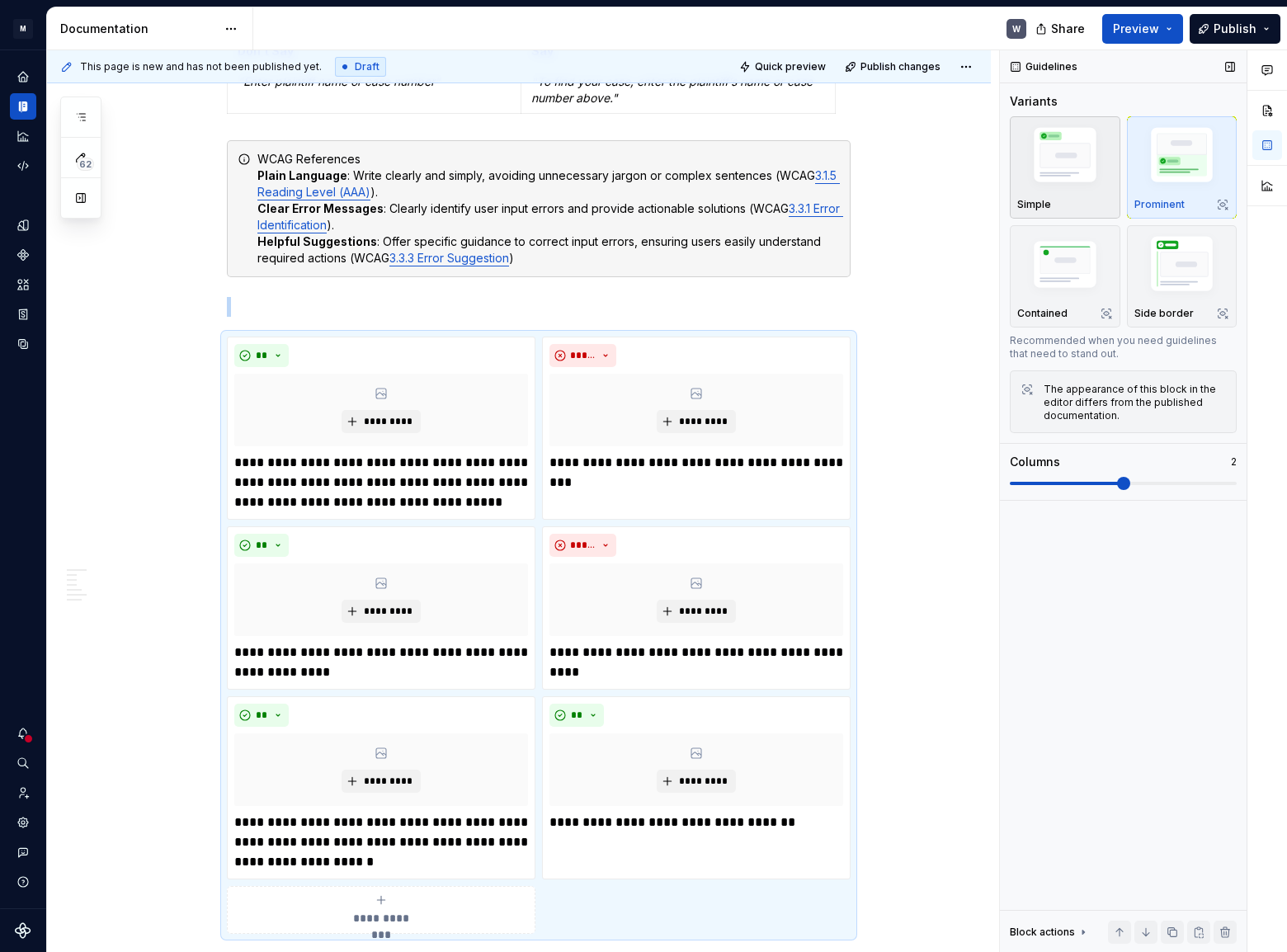
click at [1062, 185] on img "button" at bounding box center [1064, 158] width 95 height 72
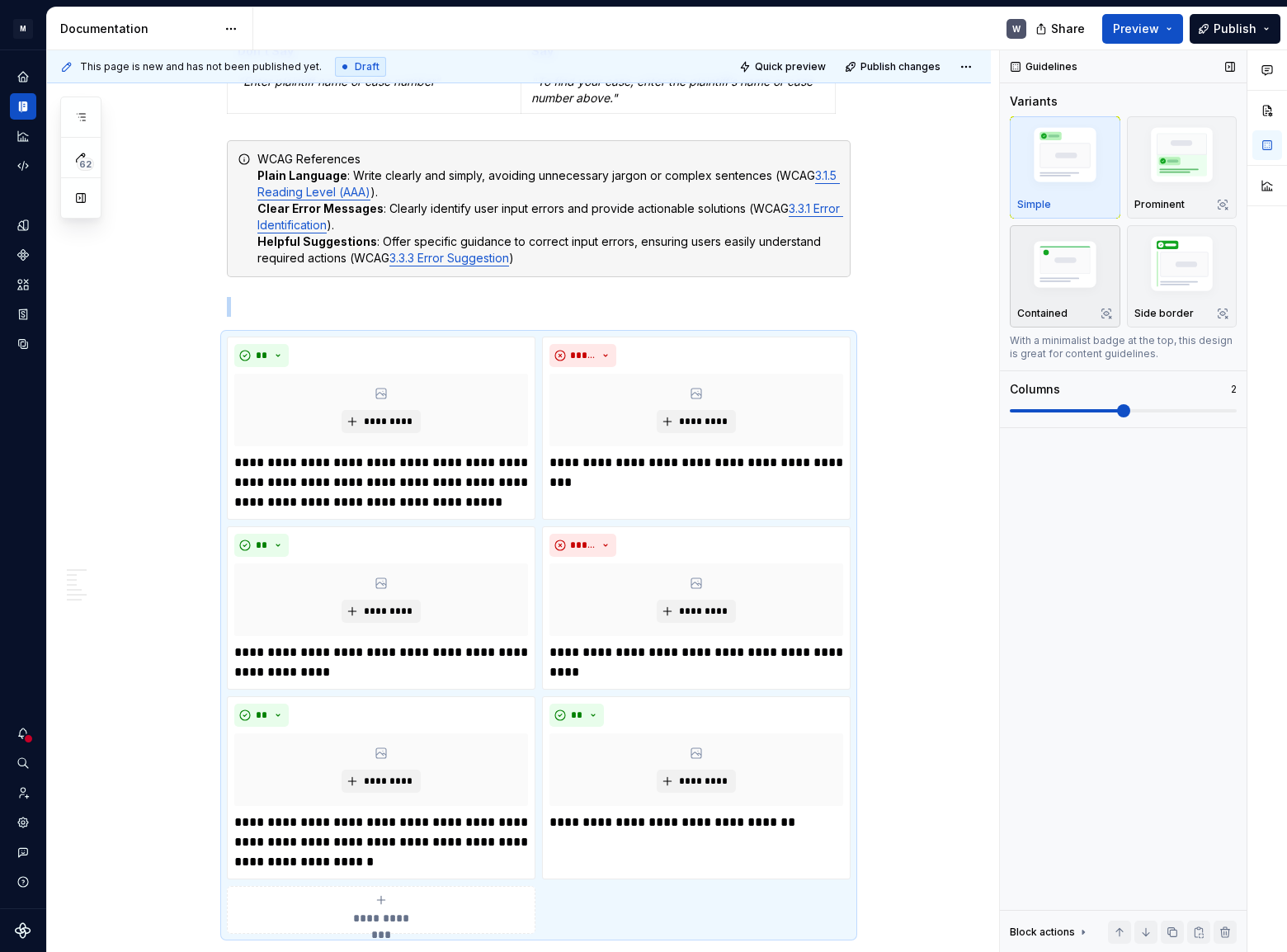
click at [1077, 269] on img "button" at bounding box center [1064, 266] width 95 height 65
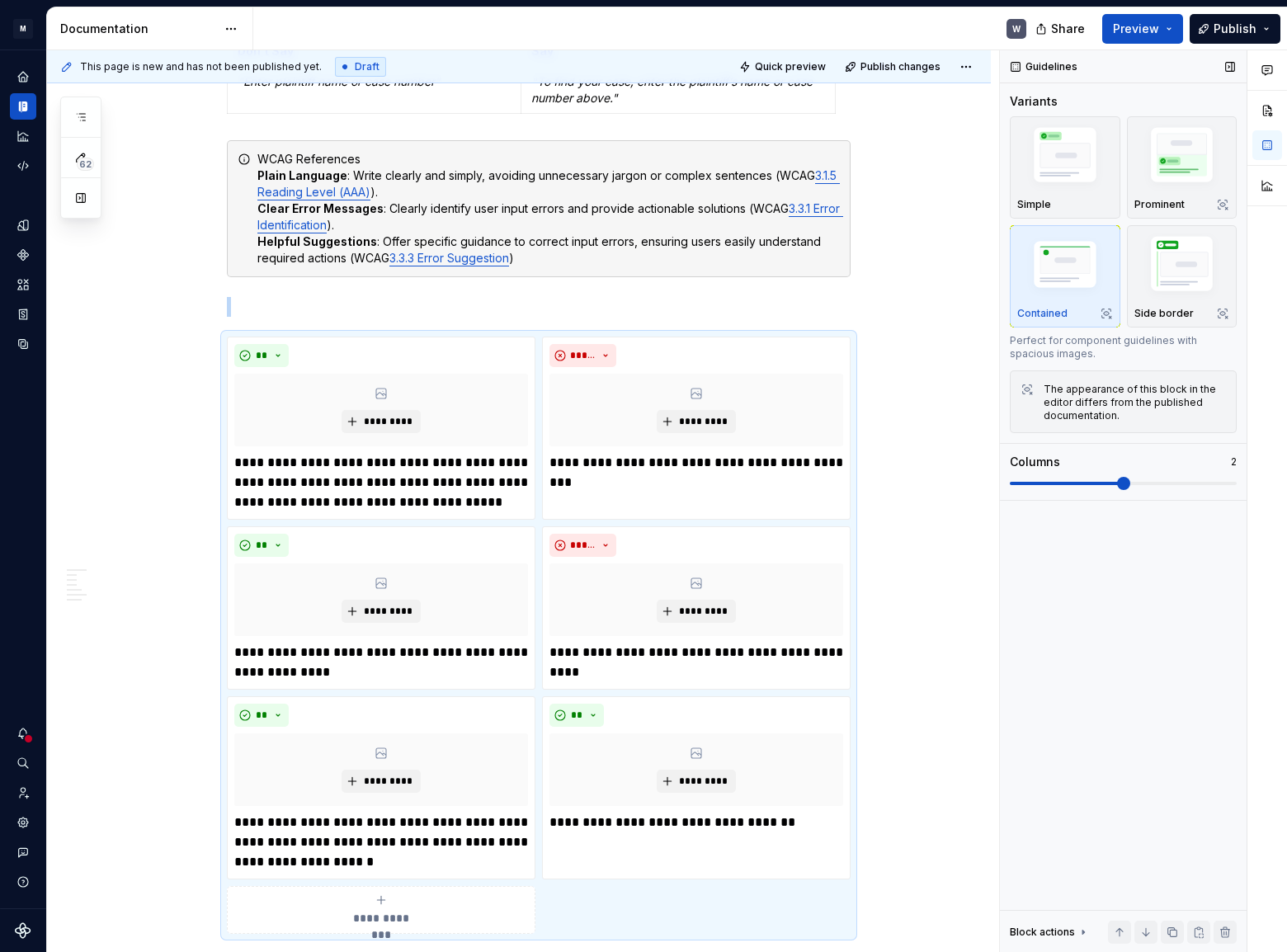
scroll to position [1408, 0]
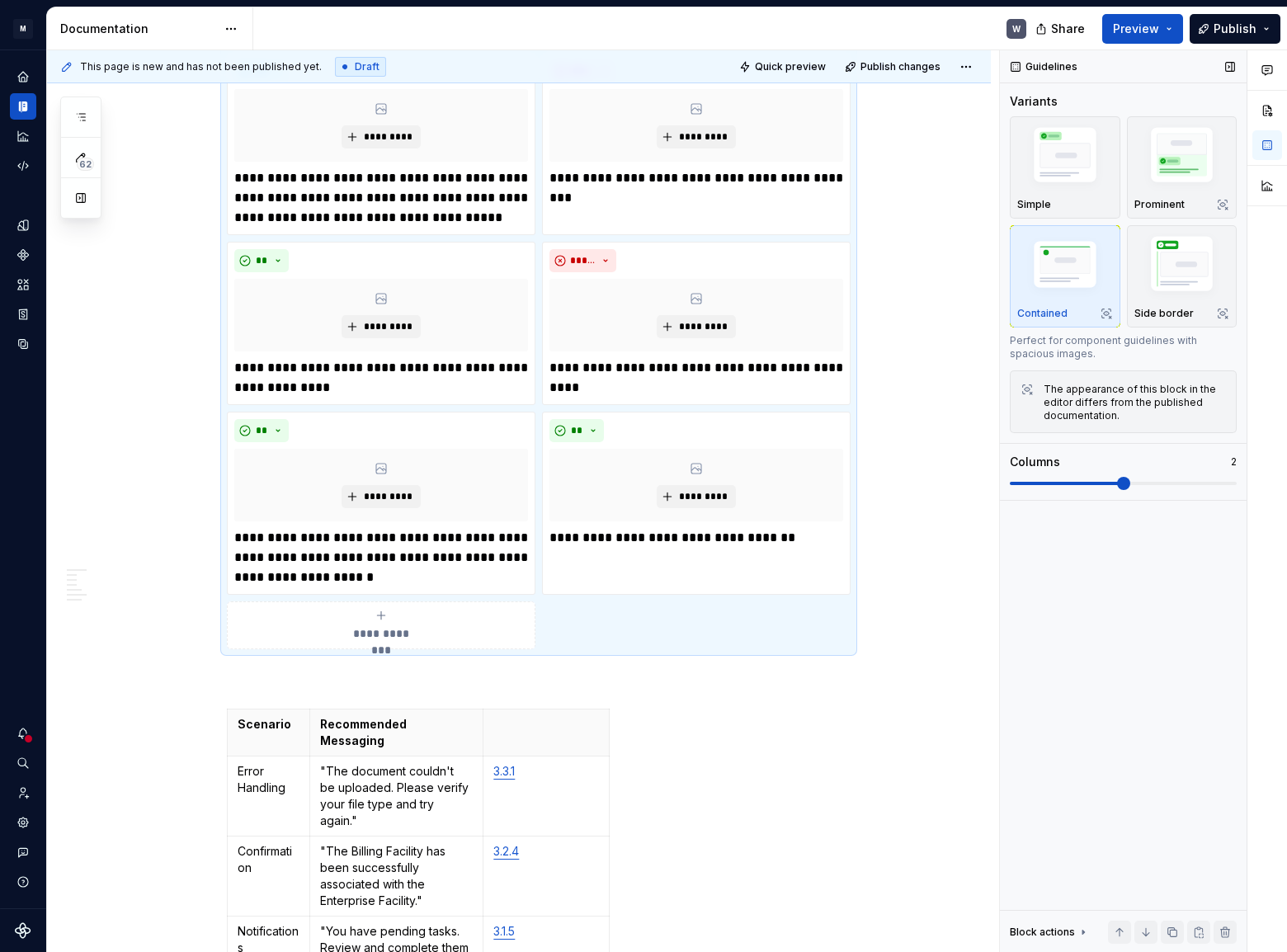
click at [1117, 482] on span at bounding box center [1123, 483] width 13 height 13
click at [1157, 297] on img "button" at bounding box center [1182, 266] width 95 height 72
click at [1117, 478] on span at bounding box center [1123, 483] width 13 height 13
click at [1064, 173] on img "button" at bounding box center [1064, 158] width 95 height 72
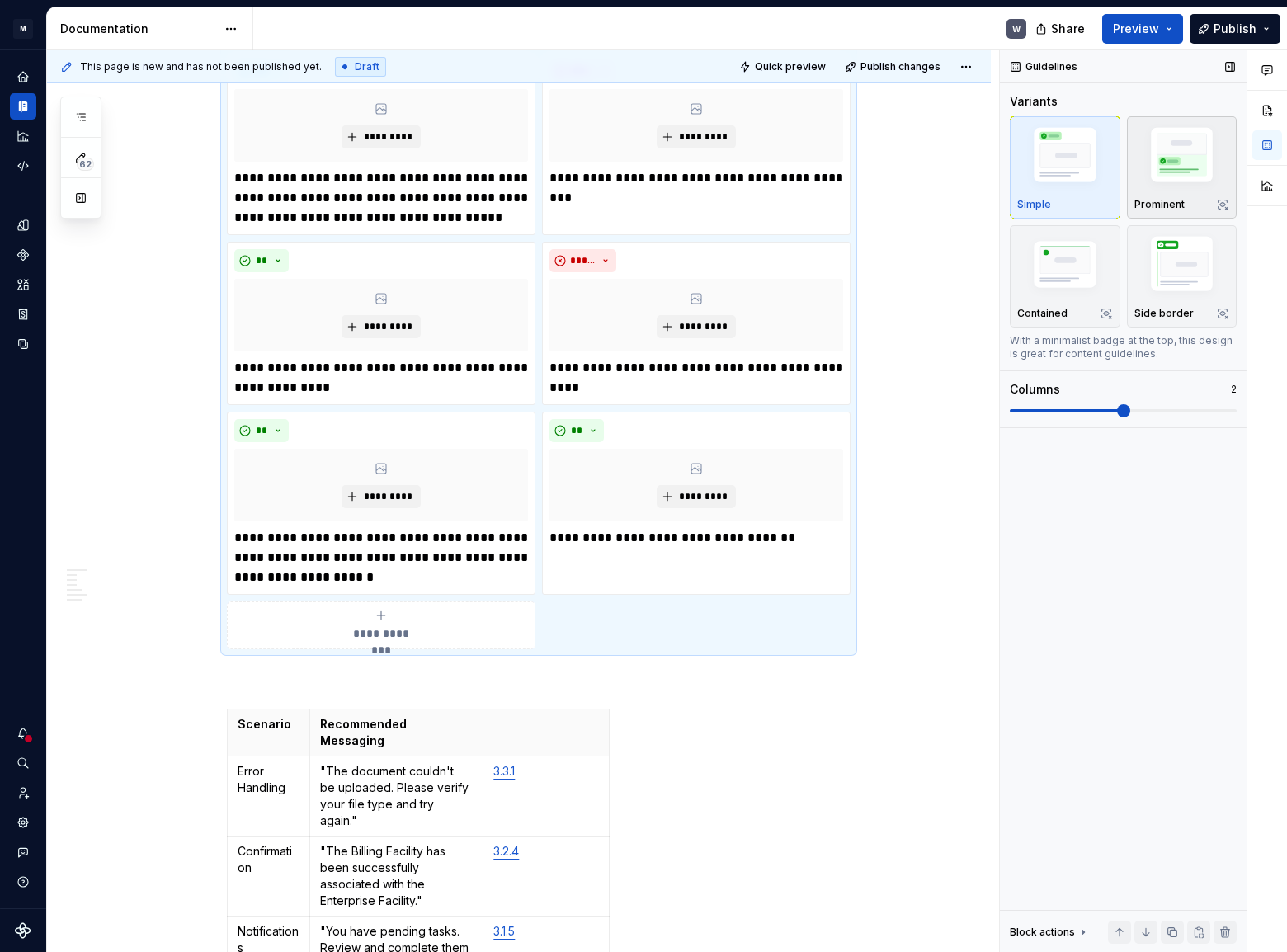
click at [1158, 181] on img "button" at bounding box center [1182, 158] width 95 height 72
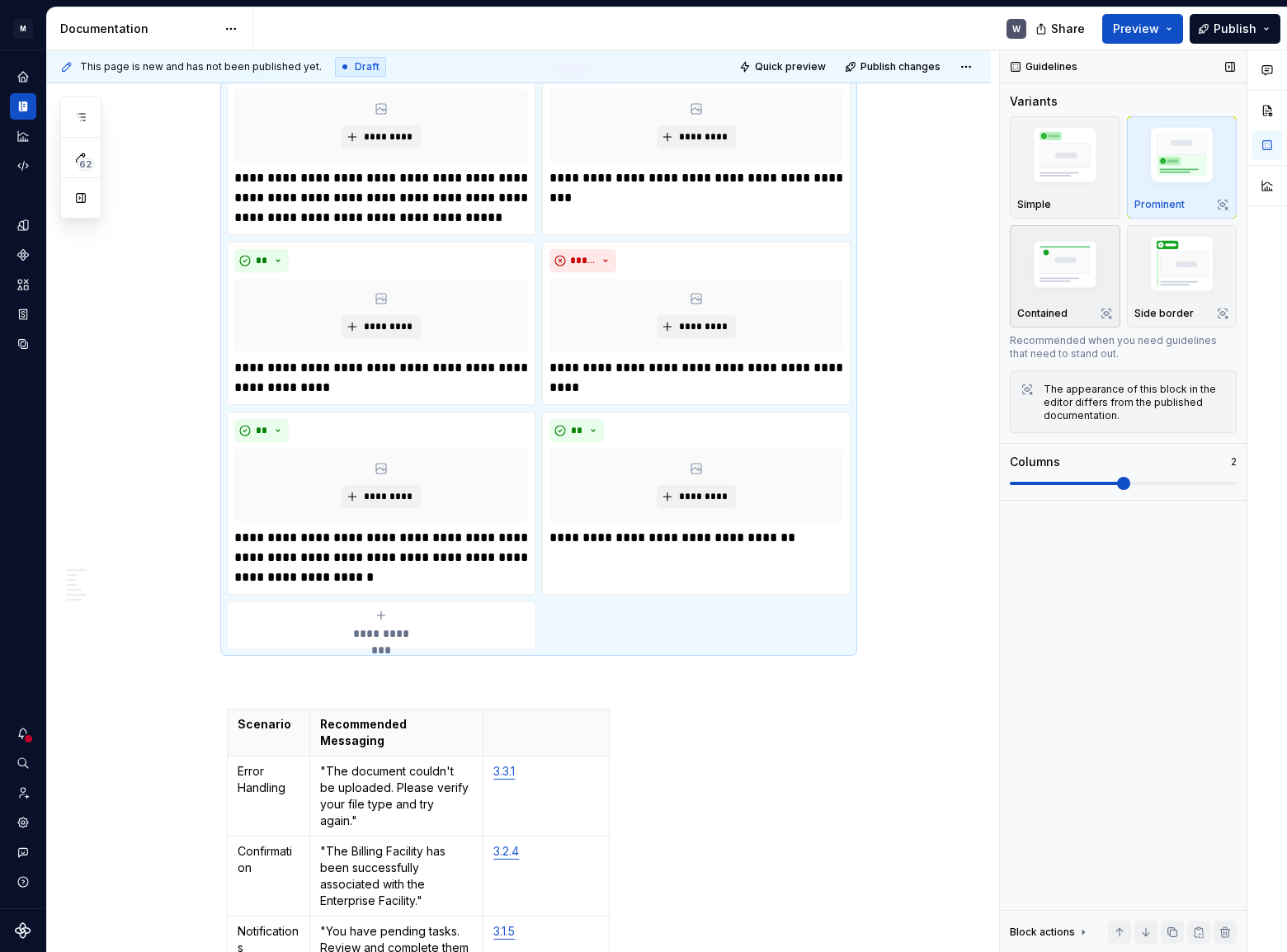
click at [1079, 260] on img "button" at bounding box center [1064, 266] width 95 height 65
click at [1194, 283] on img "button" at bounding box center [1182, 266] width 95 height 72
click at [1082, 172] on img "button" at bounding box center [1064, 158] width 95 height 72
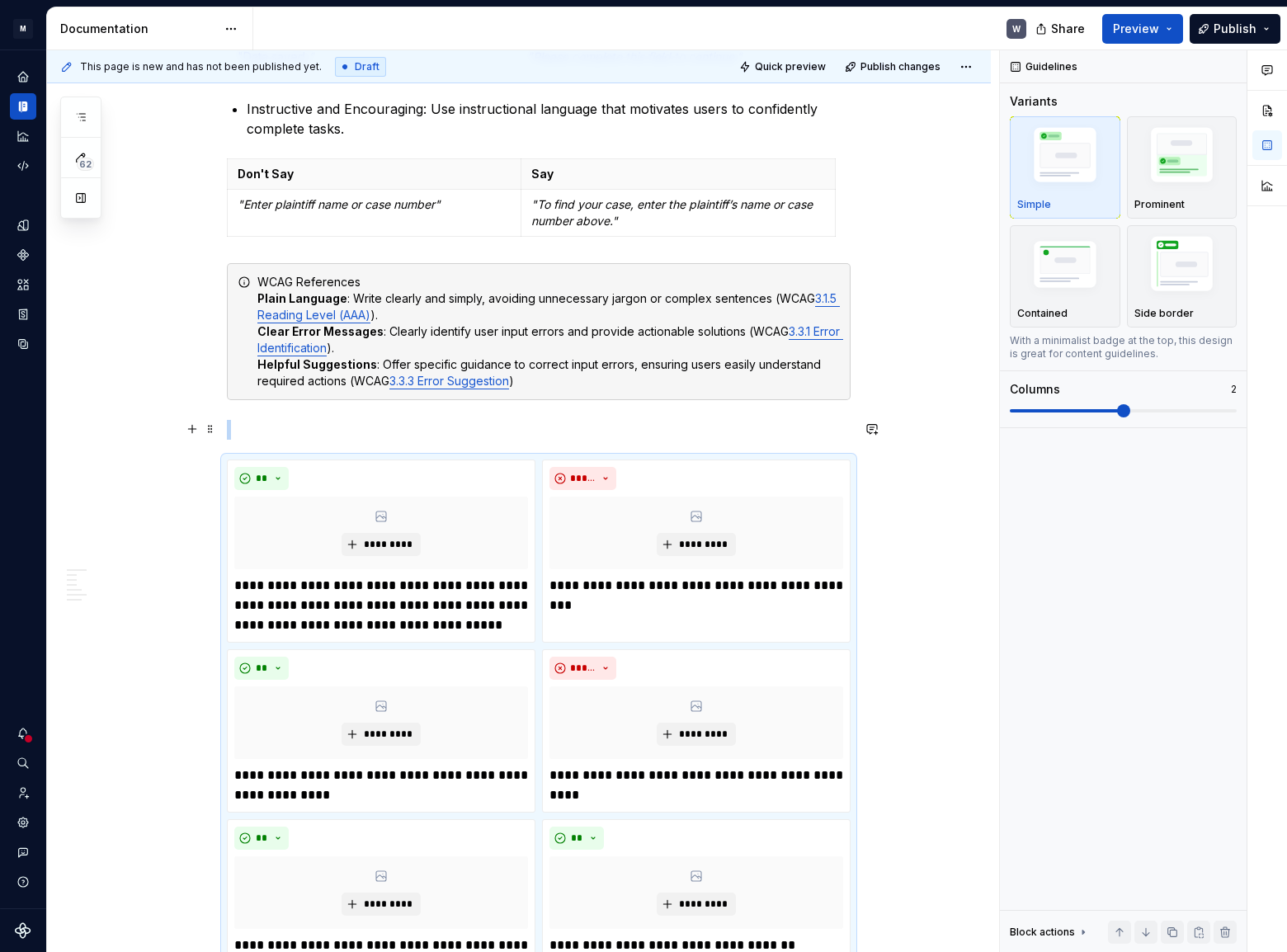
scroll to position [959, 0]
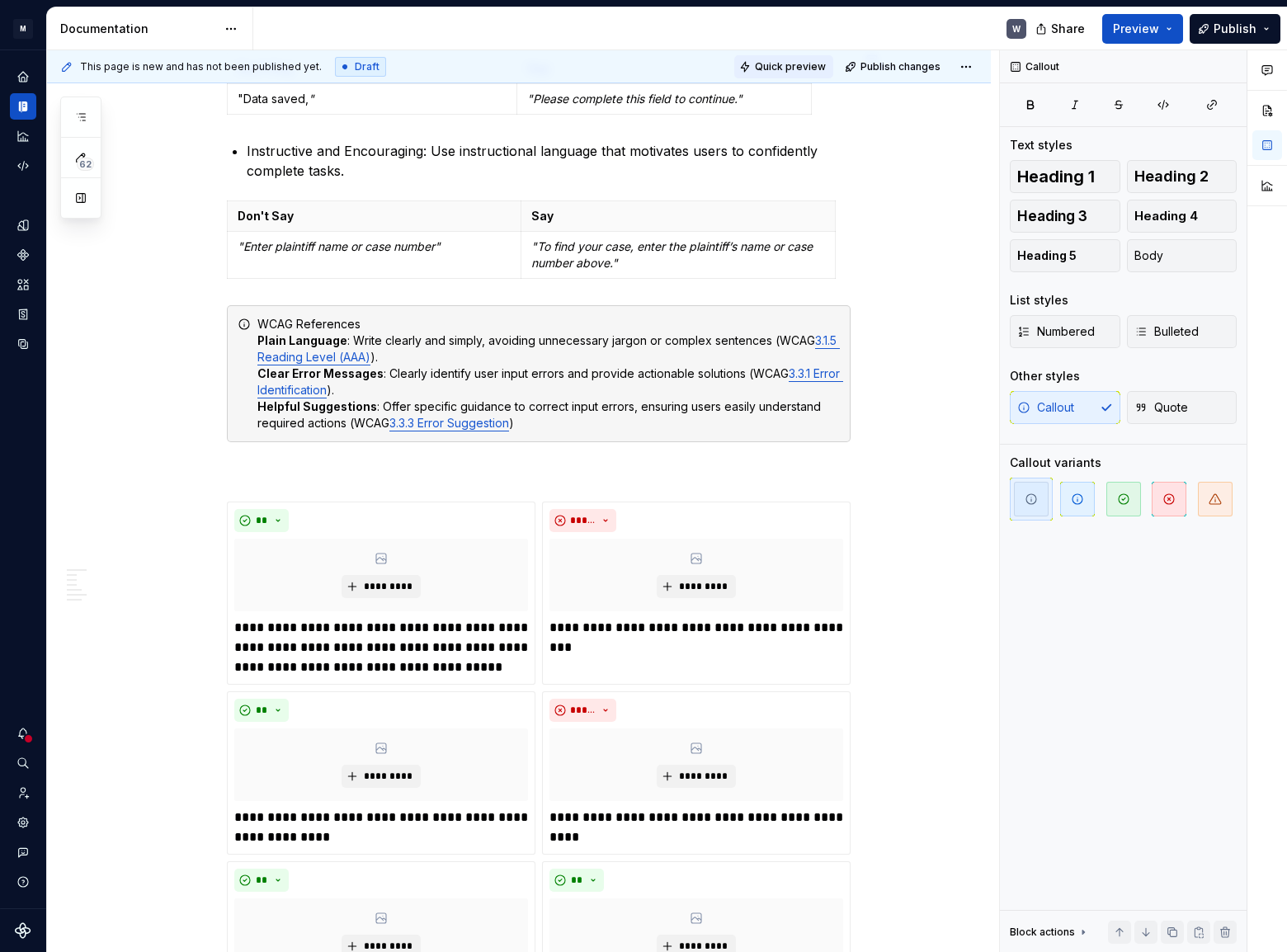
click at [808, 70] on span "Quick preview" at bounding box center [789, 67] width 71 height 13
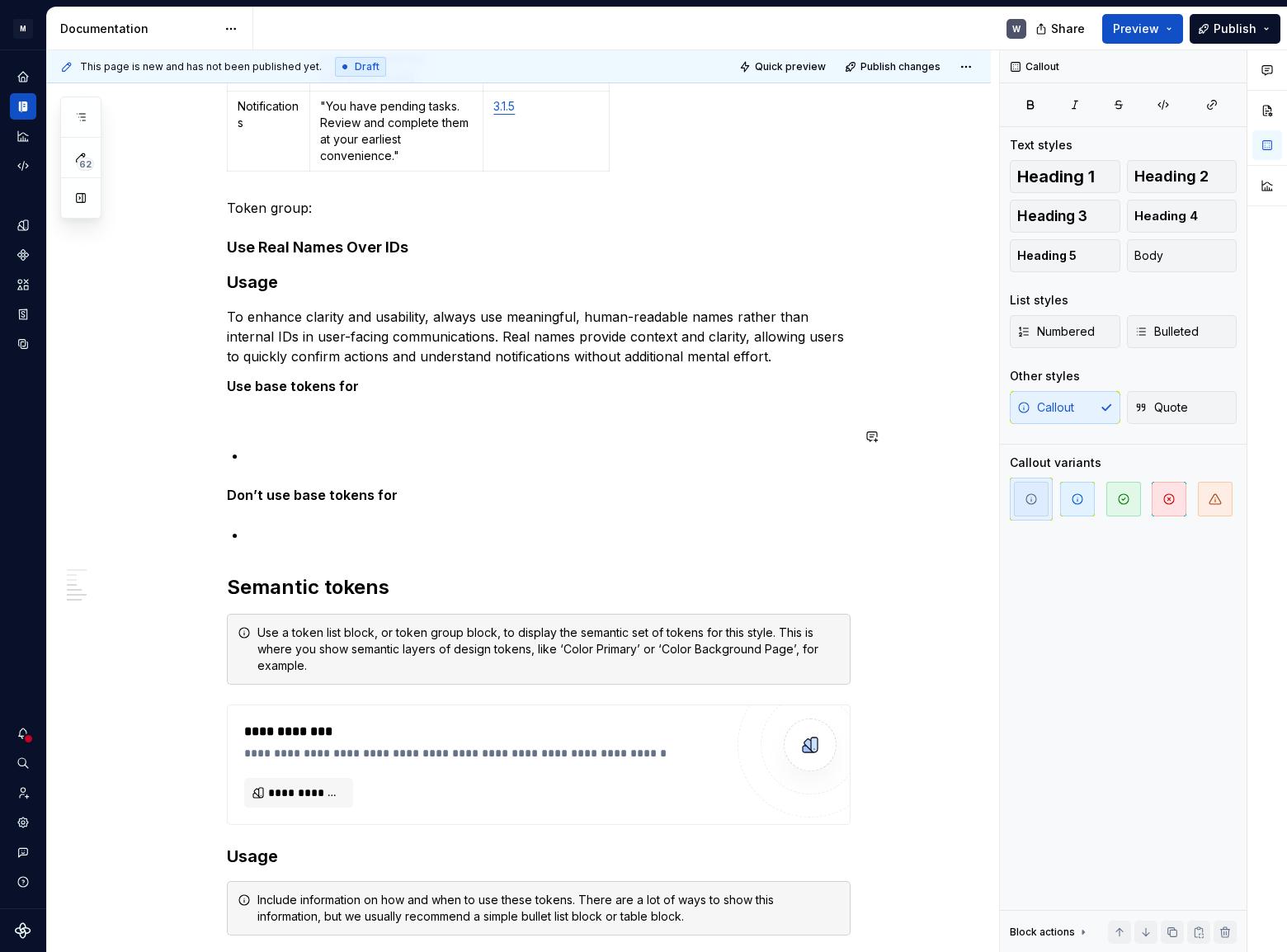
scroll to position [2158, 0]
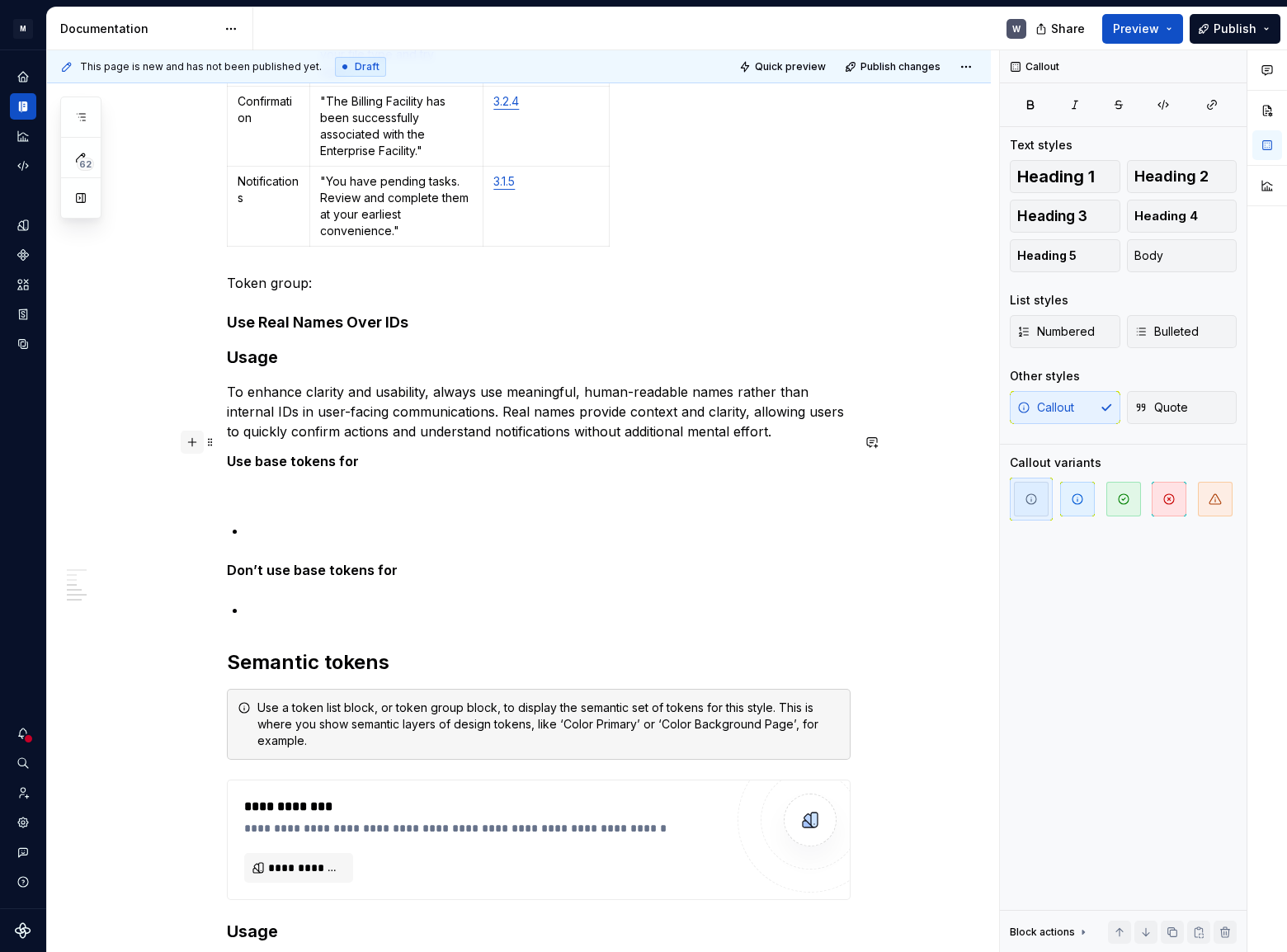
click at [193, 443] on button "button" at bounding box center [192, 441] width 23 height 23
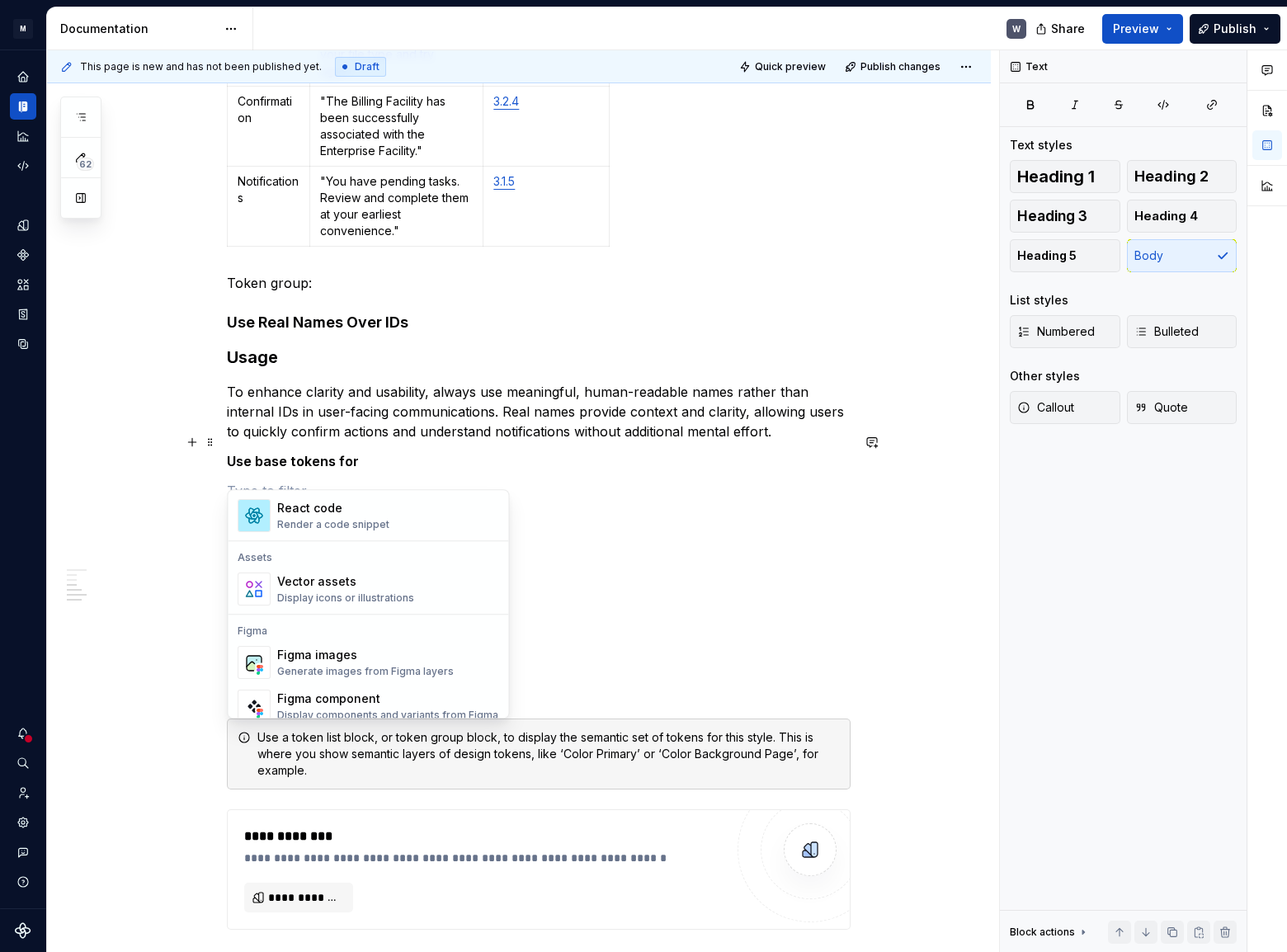
scroll to position [1500, 0]
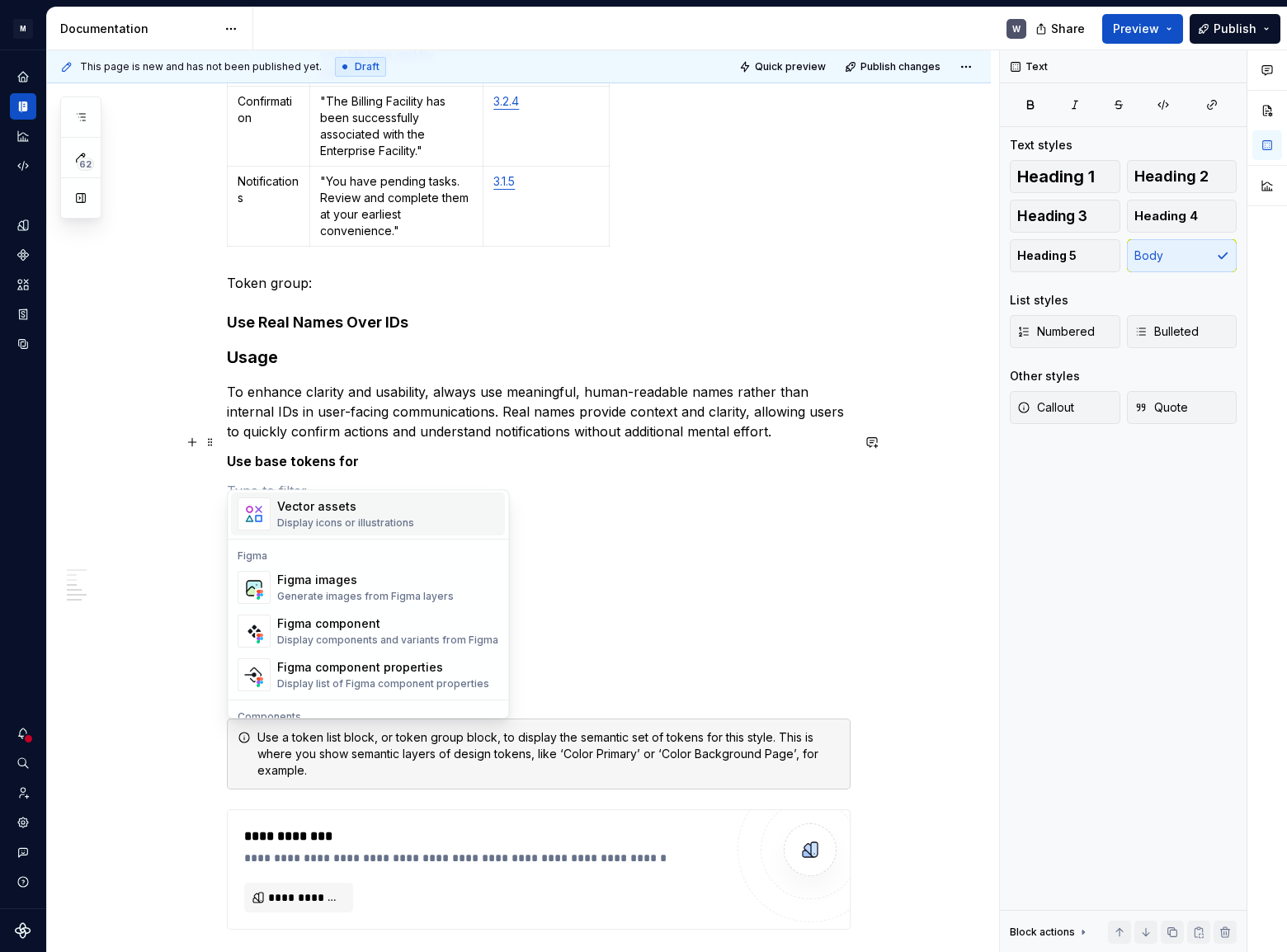
click at [678, 511] on p at bounding box center [538, 521] width 623 height 20
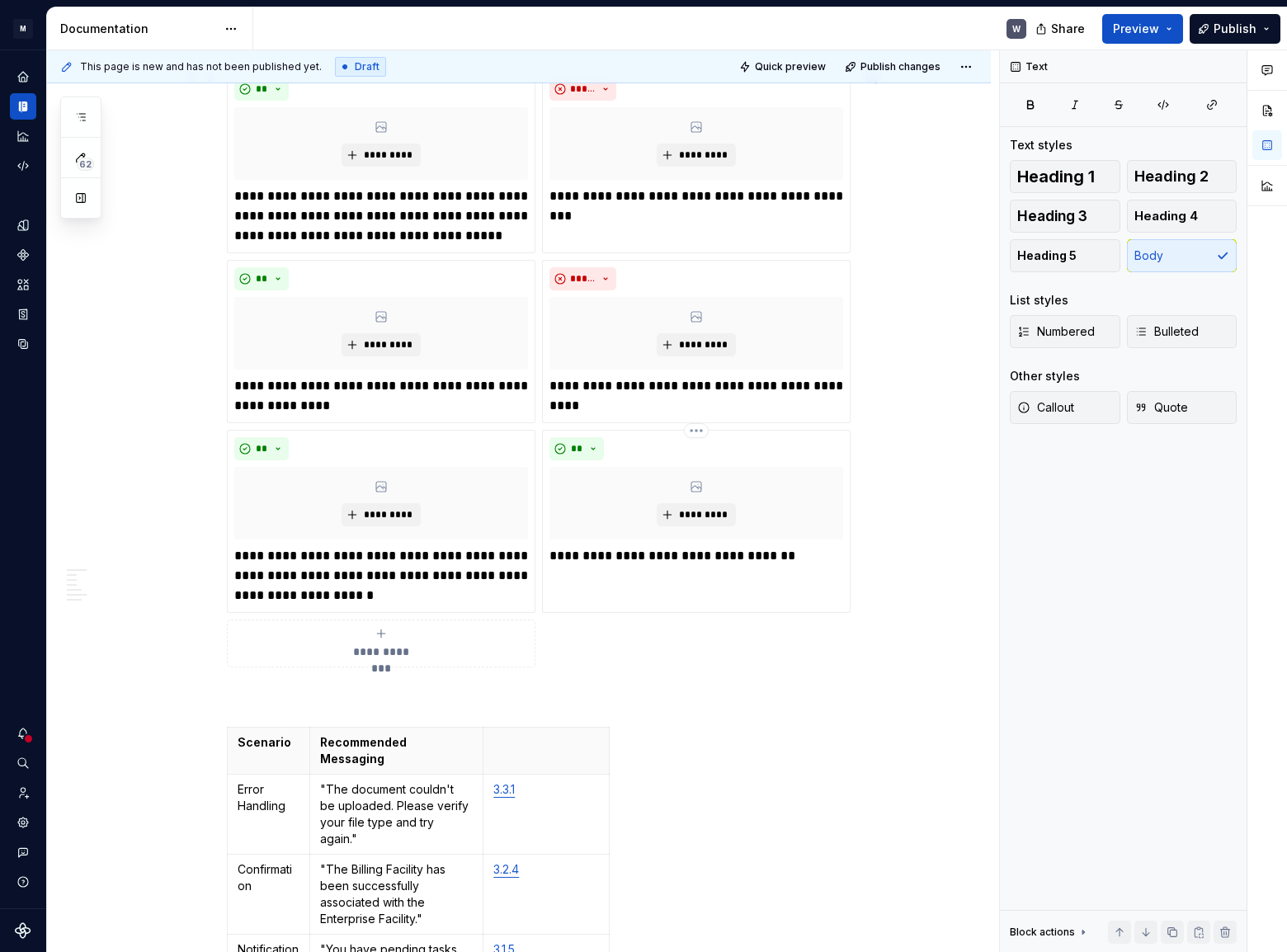
scroll to position [1408, 0]
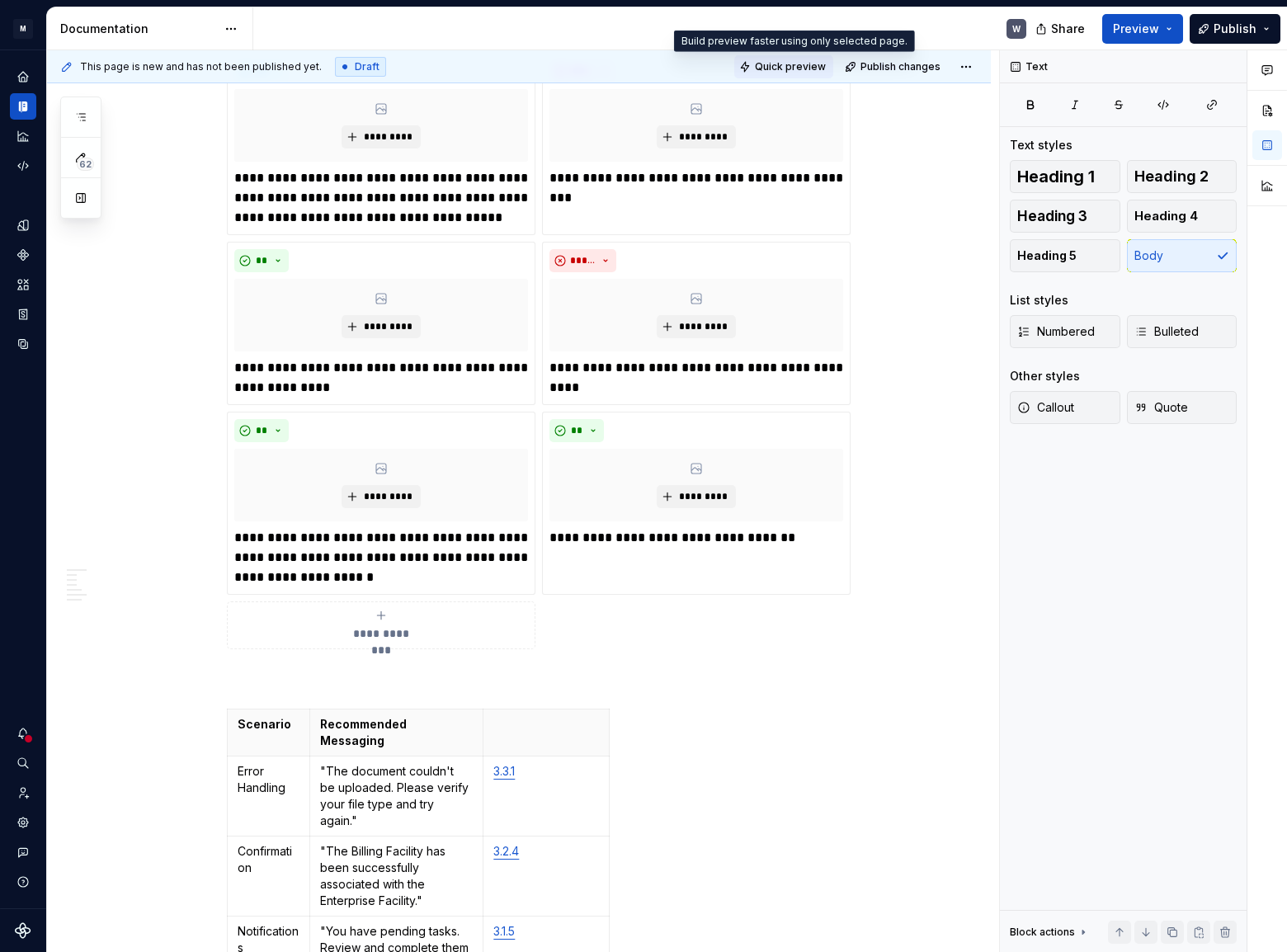
click at [803, 68] on span "Quick preview" at bounding box center [789, 67] width 71 height 13
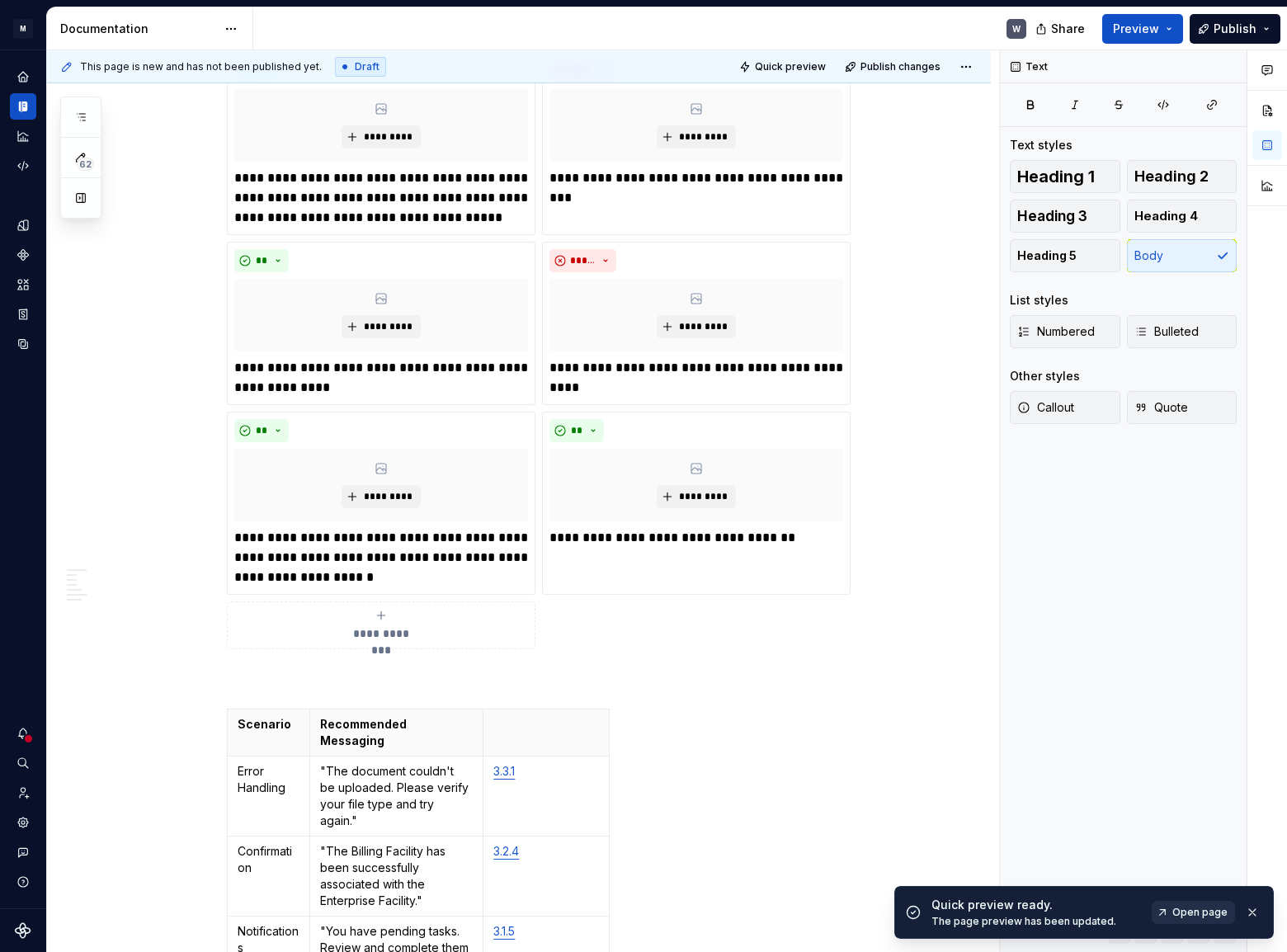
click at [1186, 907] on span "Open page" at bounding box center [1200, 911] width 56 height 13
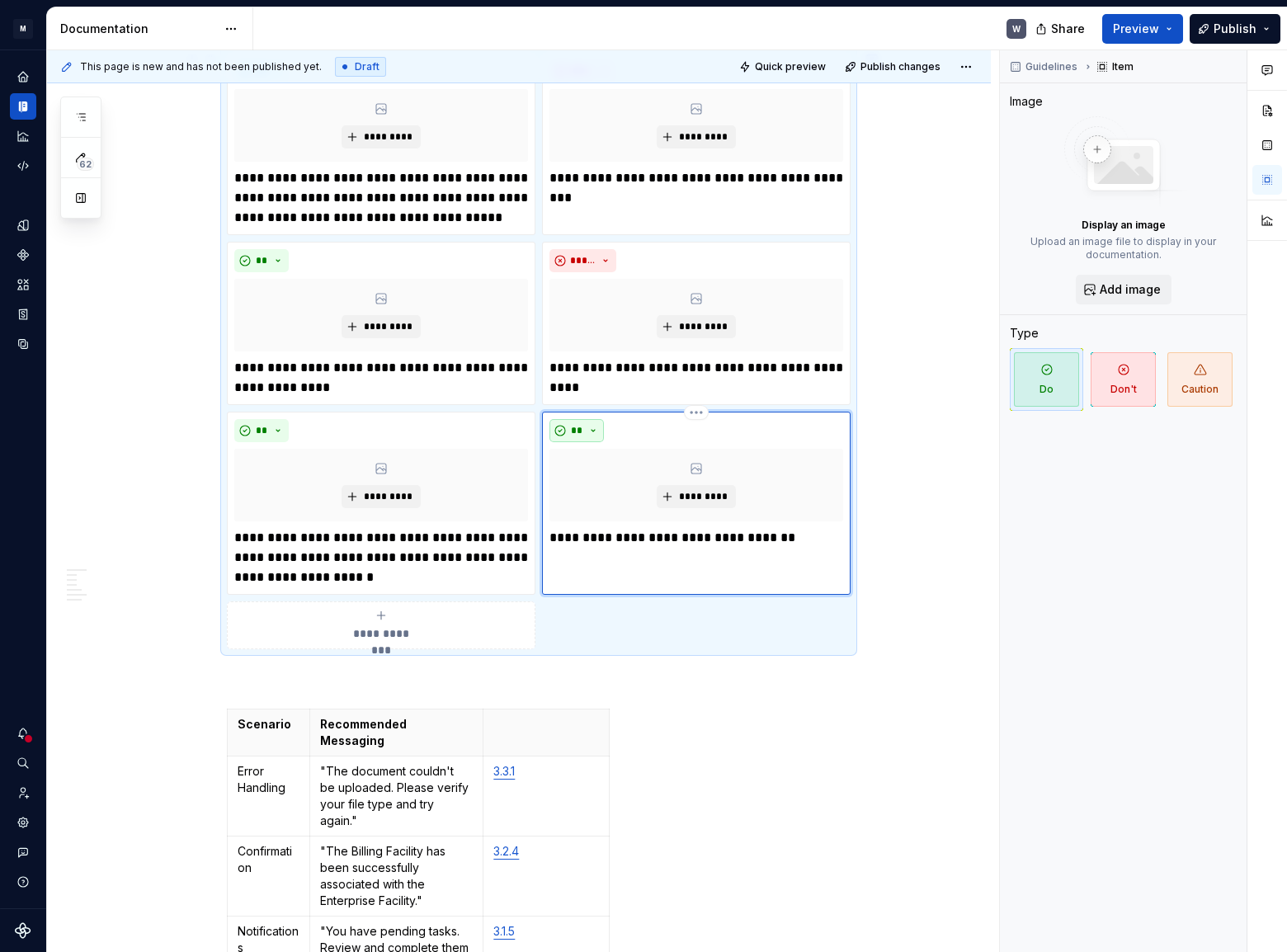
click at [589, 424] on button "**" at bounding box center [576, 430] width 55 height 23
click at [613, 485] on div "Don't" at bounding box center [614, 486] width 31 height 17
click at [890, 586] on div "Tone and Voice [PERSON_NAME]’s Tone and Voice should be professional yet approa…" at bounding box center [518, 671] width 943 height 3596
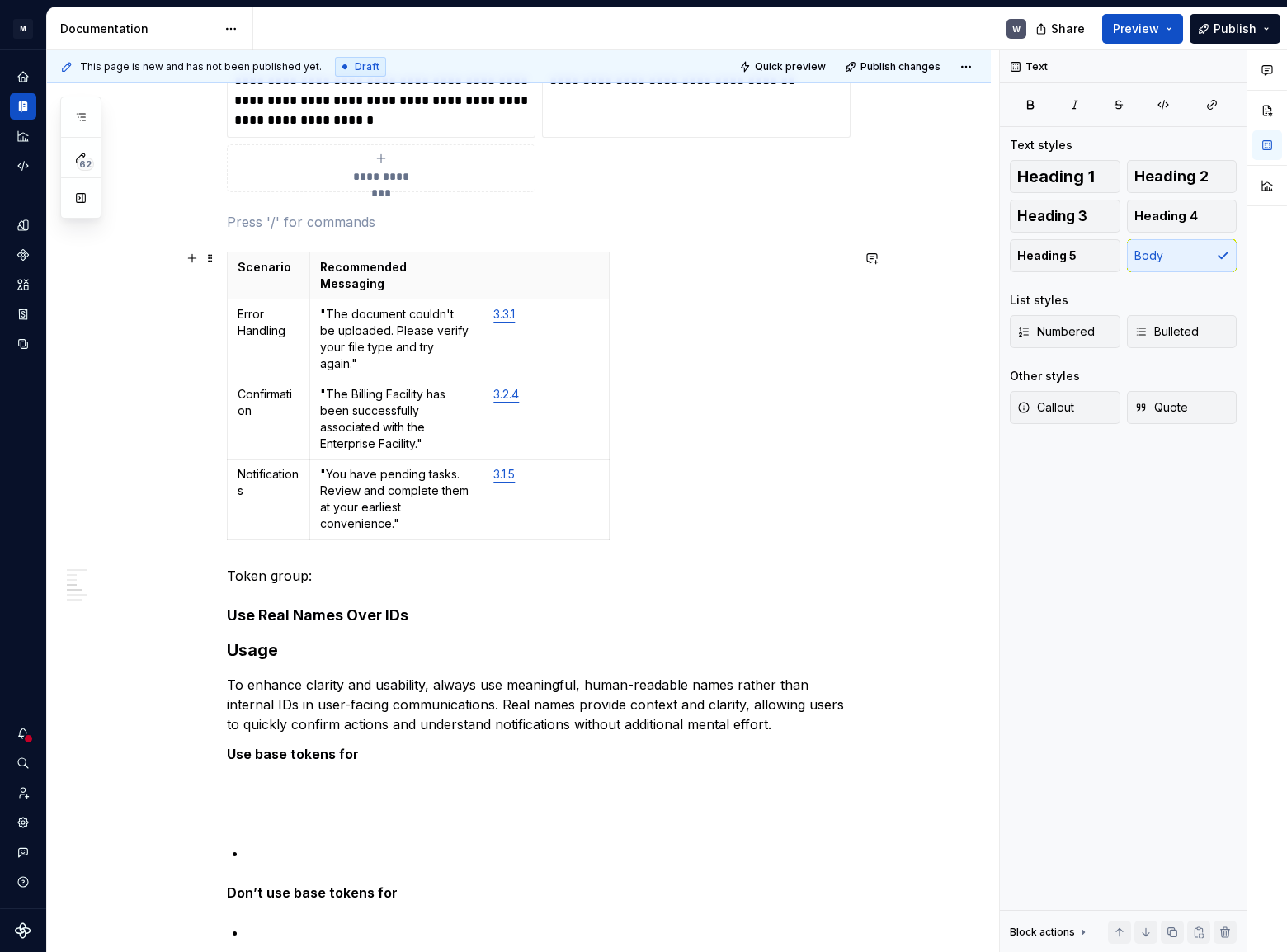
scroll to position [1859, 0]
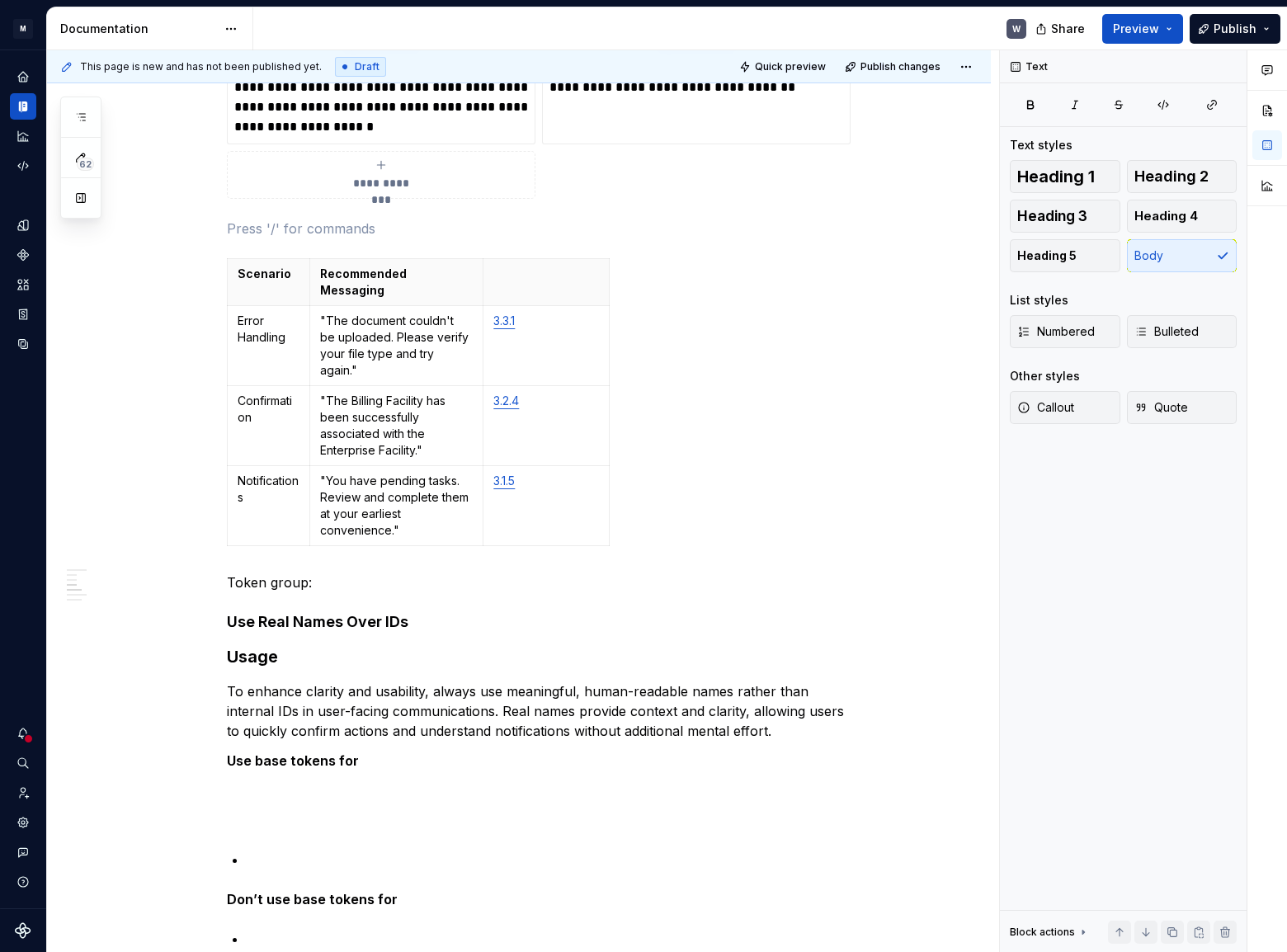
type textarea "*"
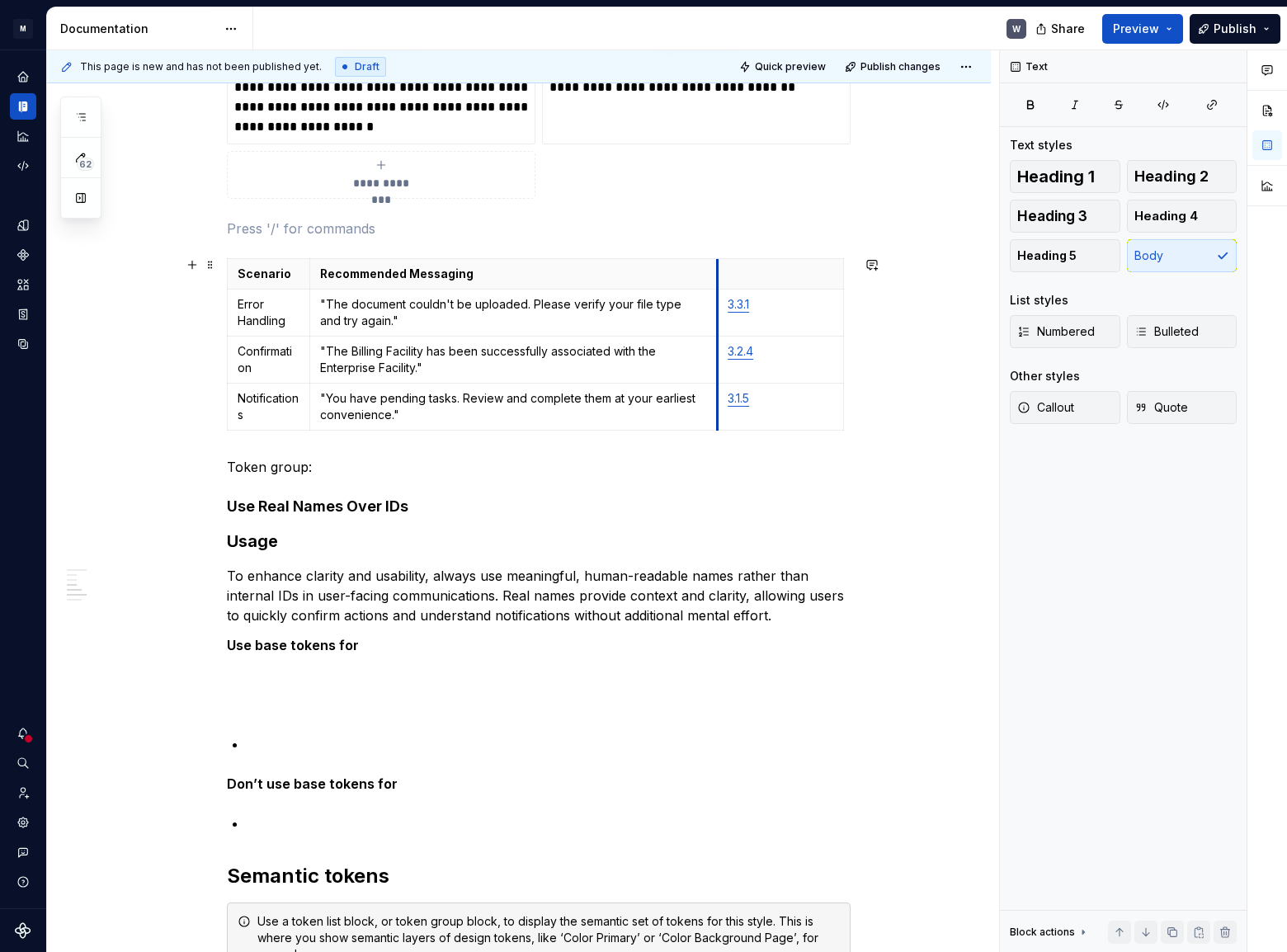
drag, startPoint x: 484, startPoint y: 340, endPoint x: 719, endPoint y: 351, distance: 235.3
click at [719, 351] on tbody "Scenario Recommended Messaging Error Handling "The document couldn't be uploade…" at bounding box center [536, 344] width 616 height 172
click at [316, 328] on td ""The document couldn't be uploaded. Please verify your file type and try again."" at bounding box center [520, 311] width 407 height 47
drag, startPoint x: 719, startPoint y: 332, endPoint x: 659, endPoint y: 347, distance: 61.8
click at [659, 347] on tbody "Scenario Recommended Messaging Error Handling "The document couldn't be uploade…" at bounding box center [507, 344] width 560 height 172
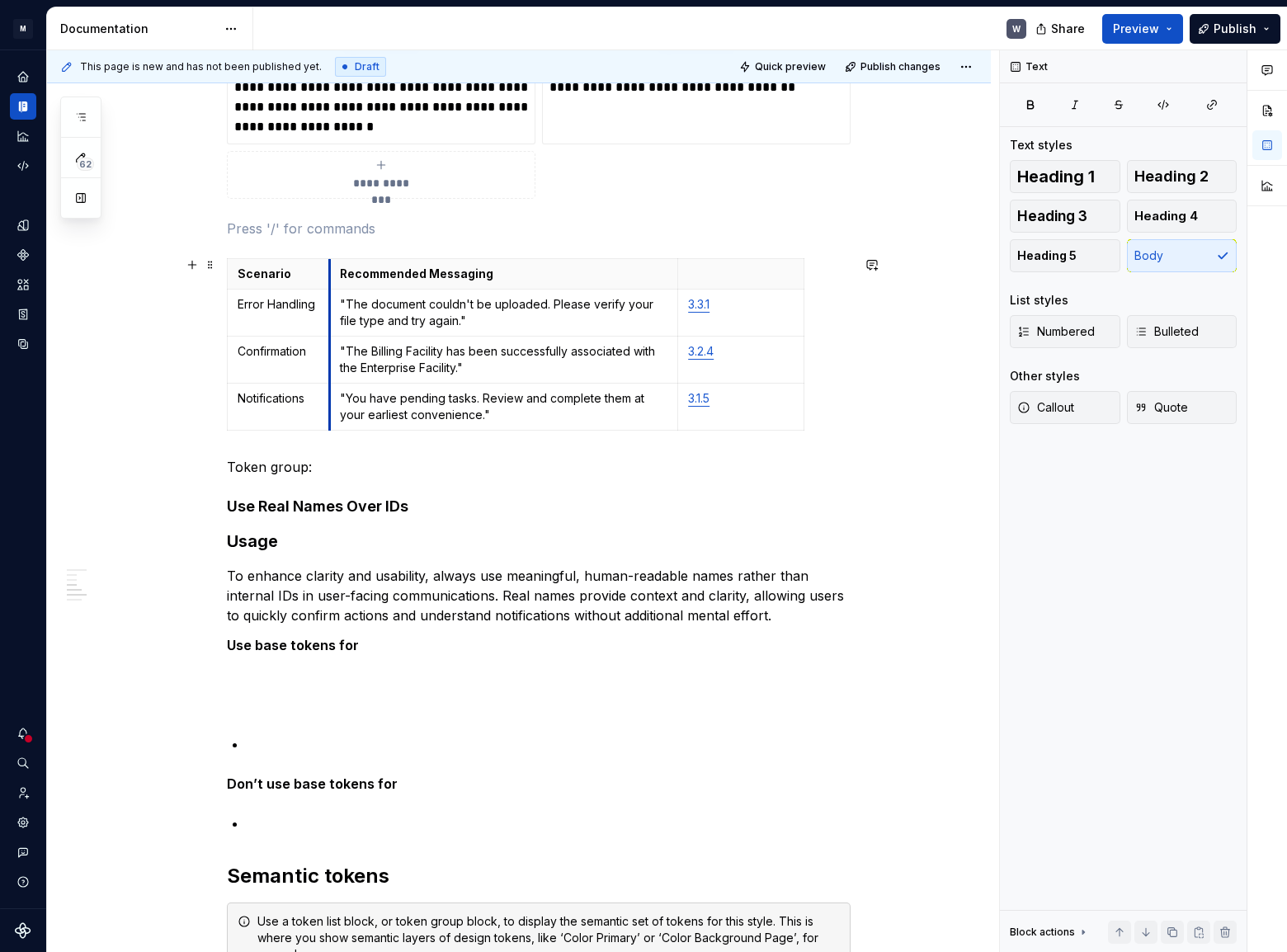
drag, startPoint x: 310, startPoint y: 311, endPoint x: 329, endPoint y: 322, distance: 22.0
click at [329, 322] on td ""The document couldn't be uploaded. Please verify your file type and try again."" at bounding box center [503, 311] width 348 height 47
drag, startPoint x: 677, startPoint y: 347, endPoint x: 721, endPoint y: 347, distance: 44.0
click at [917, 458] on div "Tone and Voice [PERSON_NAME]’s Tone and Voice should be professional yet approa…" at bounding box center [518, 163] width 943 height 3481
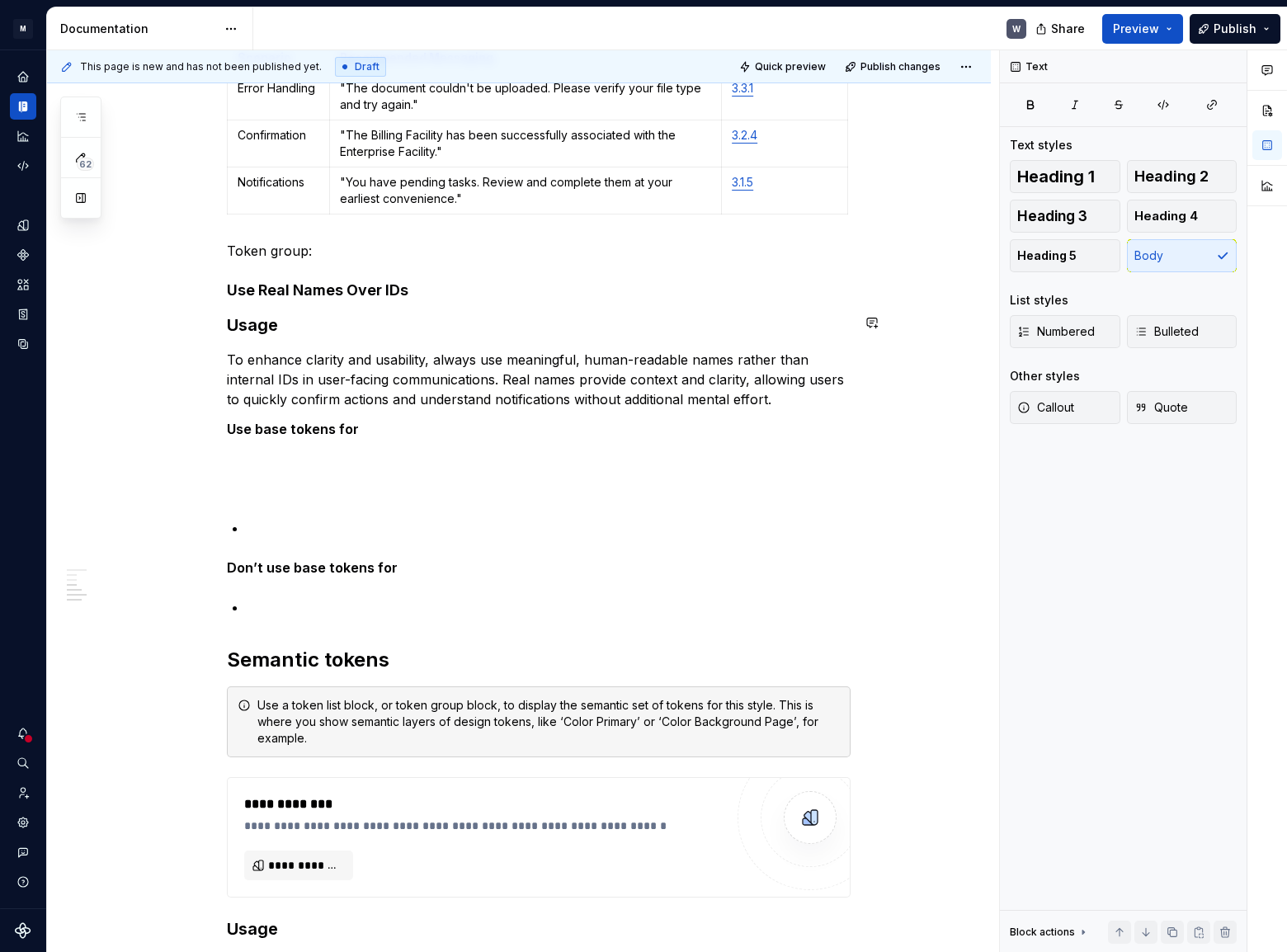
scroll to position [2158, 0]
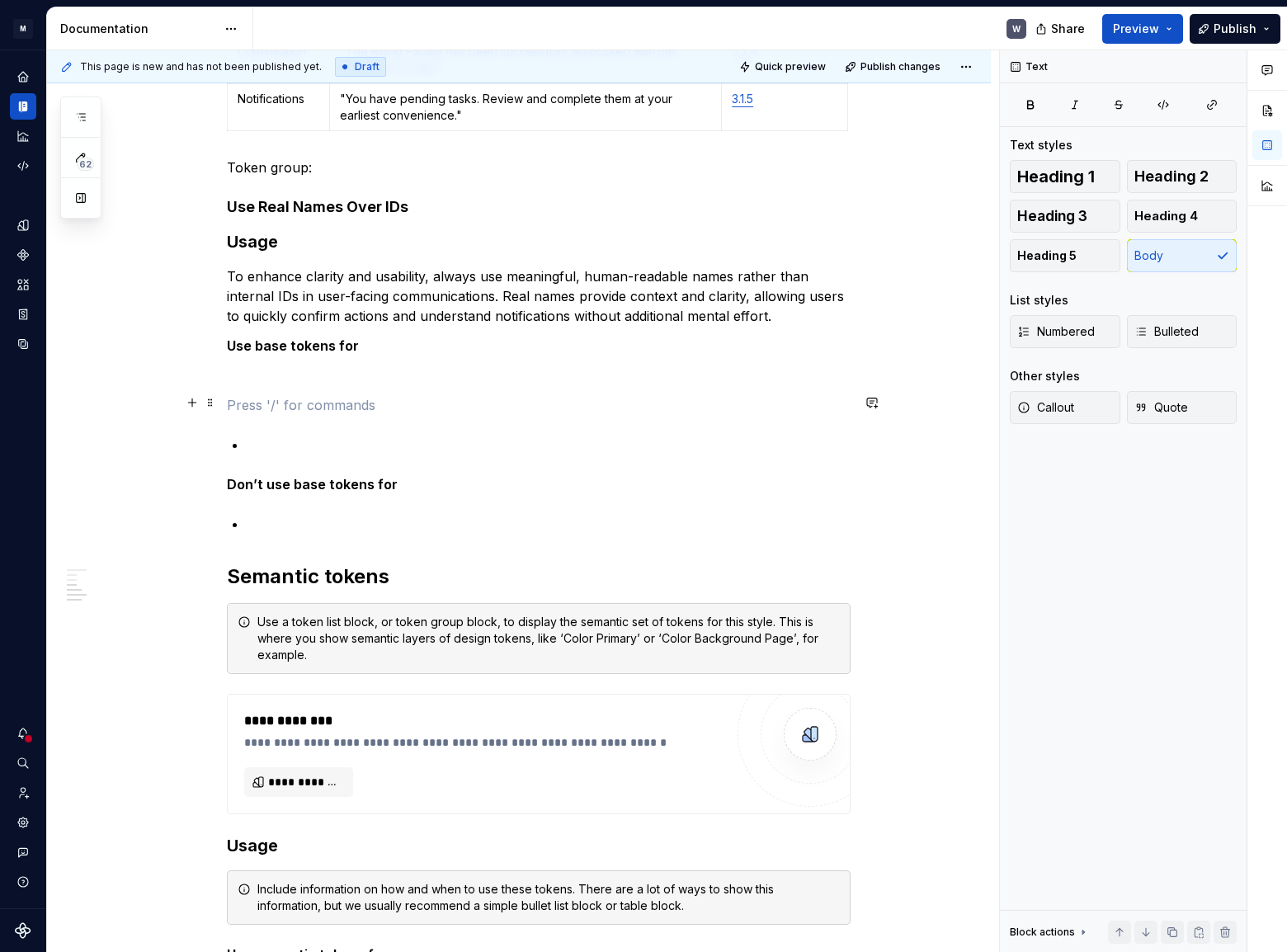
click at [238, 399] on p at bounding box center [538, 405] width 623 height 20
click at [193, 400] on button "button" at bounding box center [192, 401] width 23 height 23
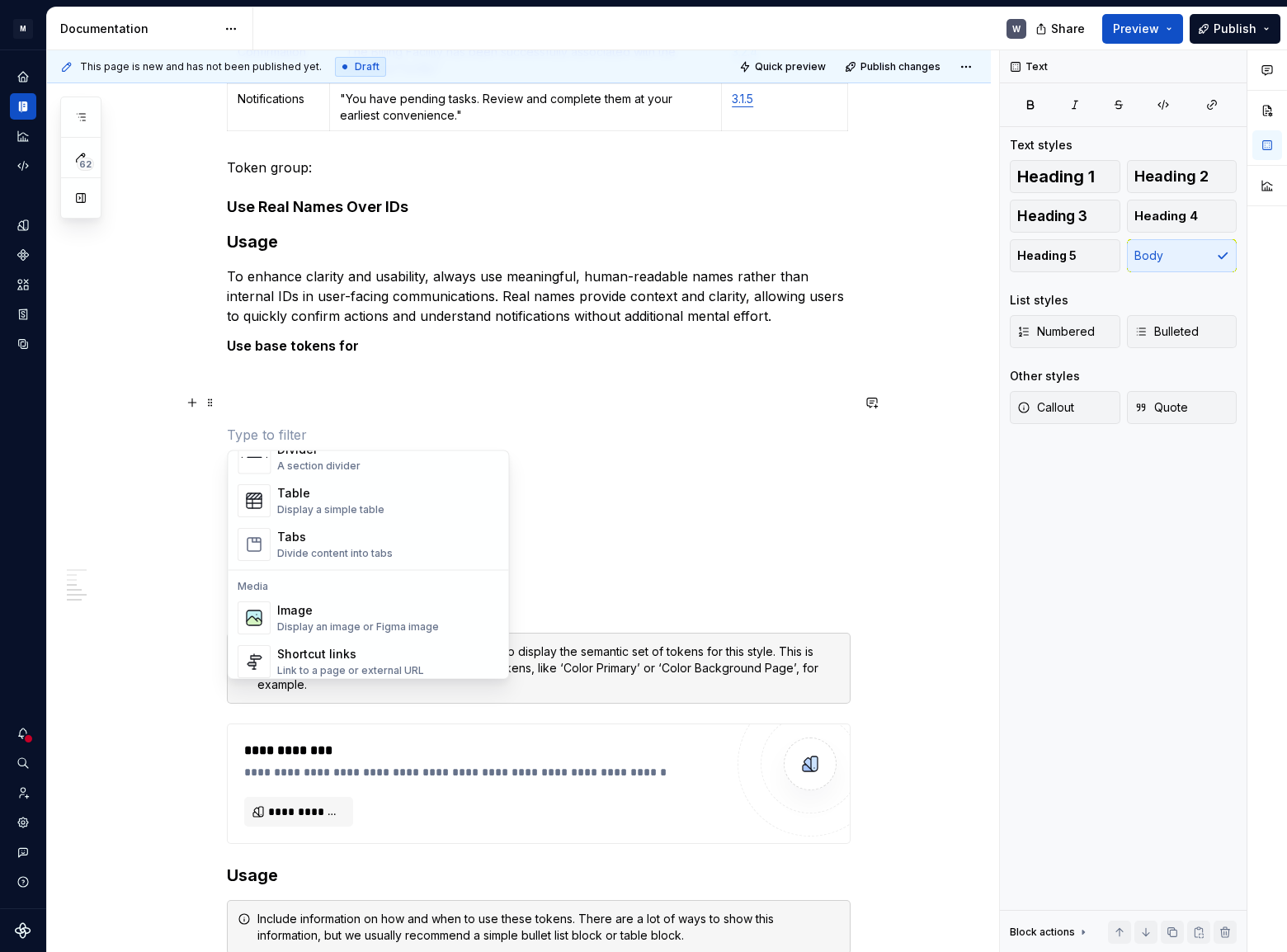
scroll to position [599, 0]
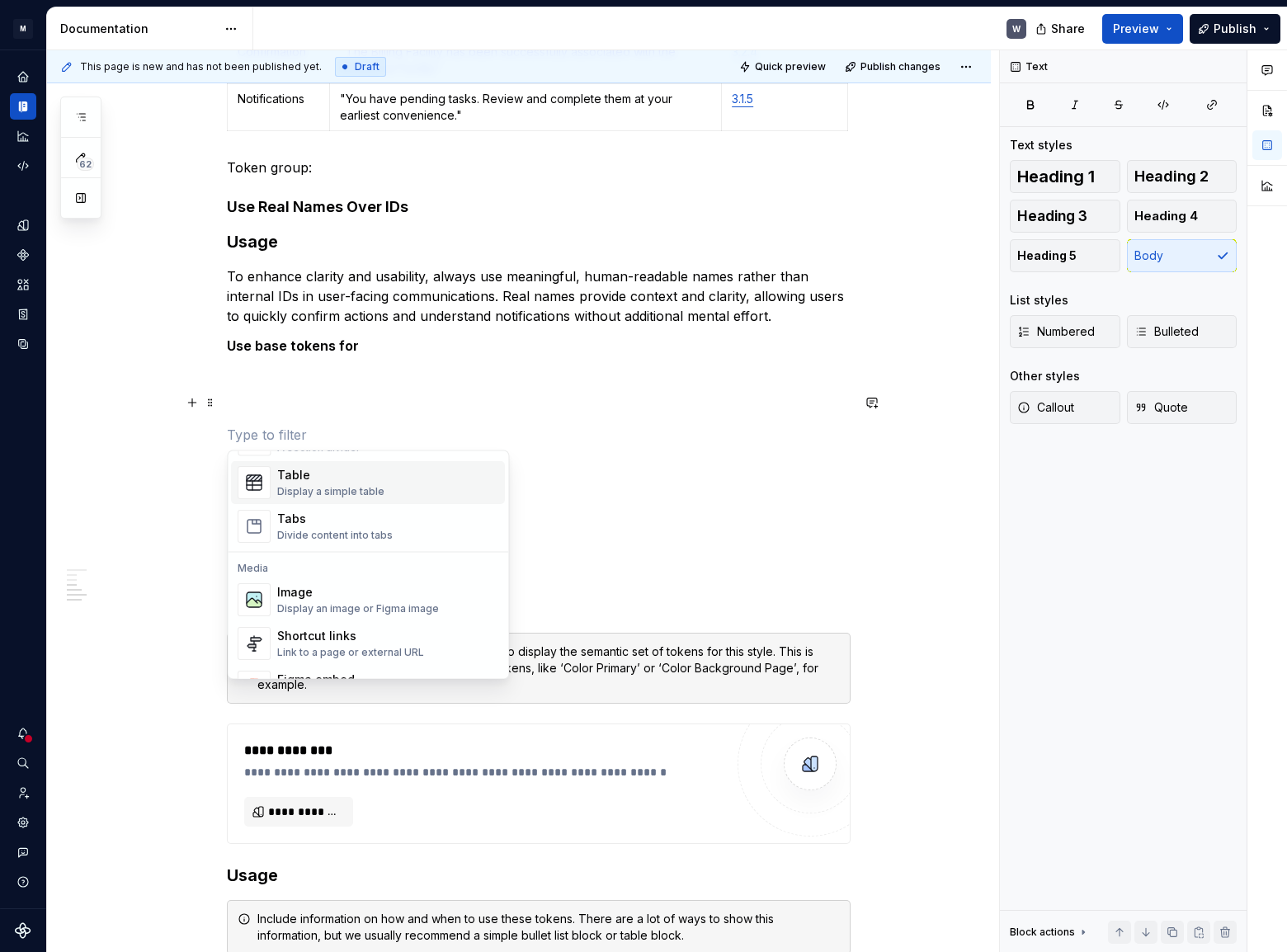
click at [336, 478] on div "Table" at bounding box center [331, 475] width 107 height 17
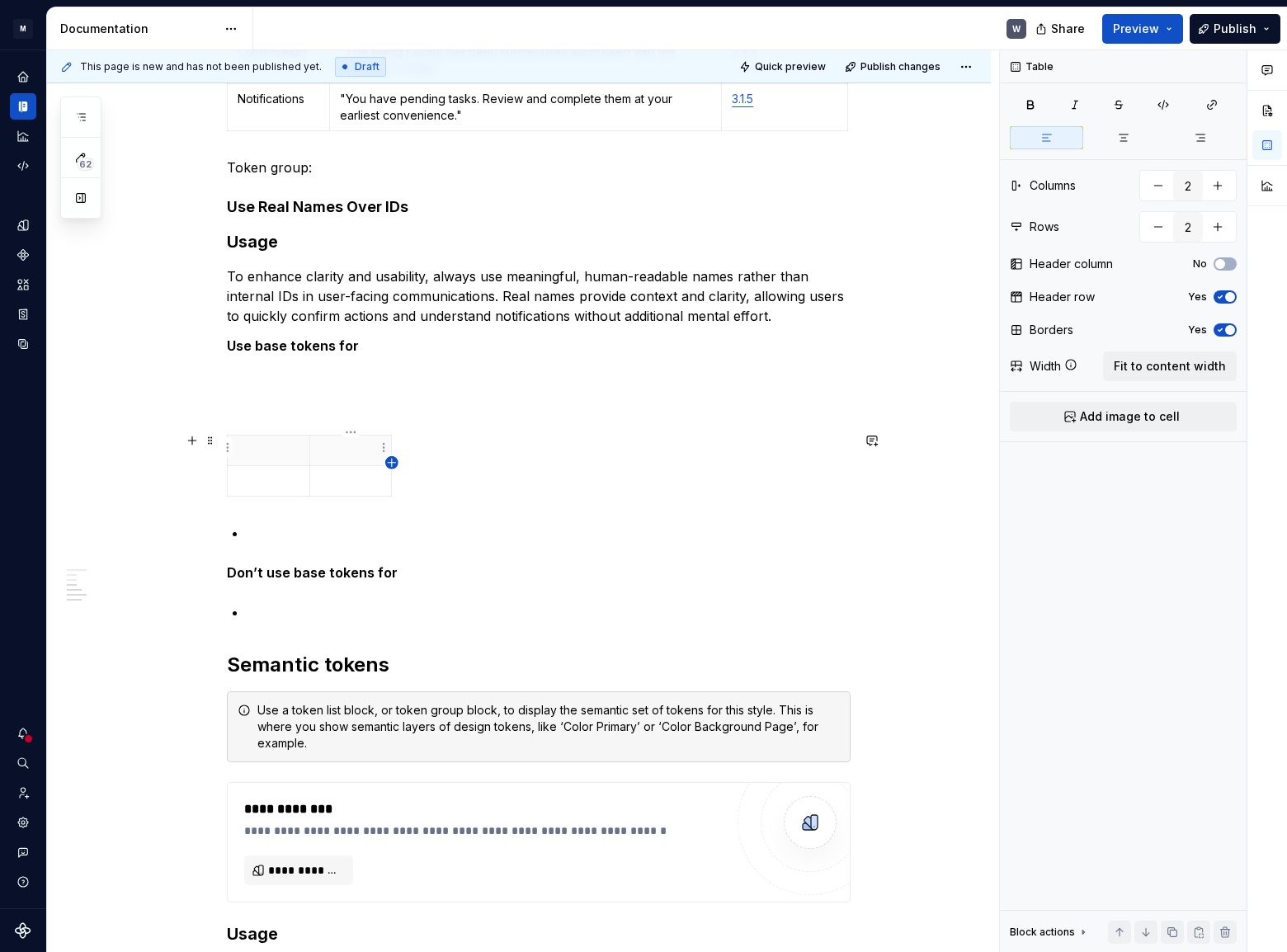
click at [392, 459] on icon "button" at bounding box center [392, 462] width 13 height 13
type input "3"
drag, startPoint x: 421, startPoint y: 447, endPoint x: 556, endPoint y: 441, distance: 135.1
drag, startPoint x: 391, startPoint y: 452, endPoint x: 577, endPoint y: 443, distance: 186.2
drag, startPoint x: 309, startPoint y: 458, endPoint x: 369, endPoint y: 468, distance: 60.8
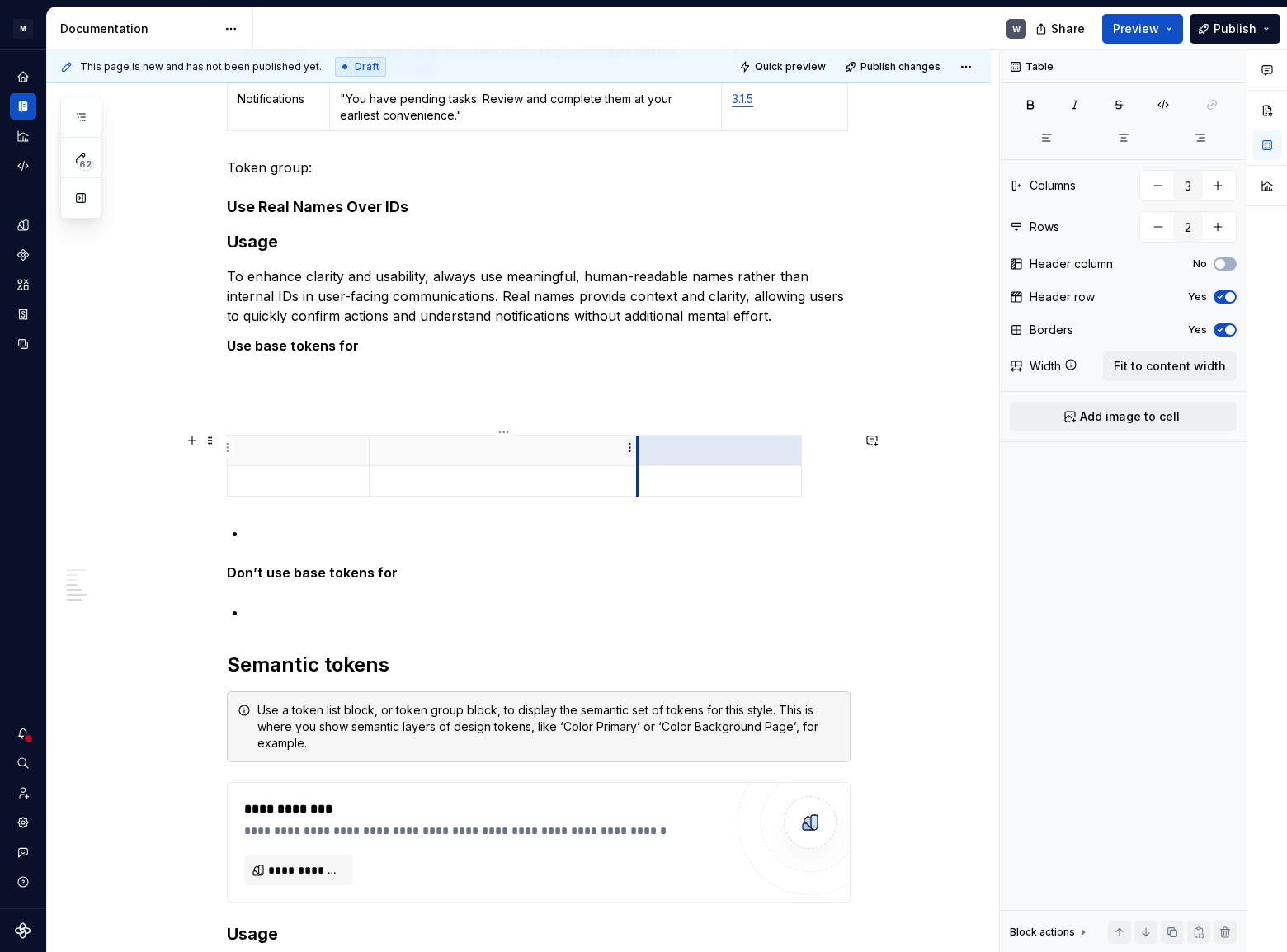
drag, startPoint x: 637, startPoint y: 459, endPoint x: 501, endPoint y: 473, distance: 136.7
drag, startPoint x: 366, startPoint y: 457, endPoint x: 403, endPoint y: 463, distance: 37.5
drag, startPoint x: 543, startPoint y: 461, endPoint x: 601, endPoint y: 457, distance: 58.1
click at [601, 457] on th at bounding box center [682, 449] width 164 height 31
drag, startPoint x: 764, startPoint y: 462, endPoint x: 782, endPoint y: 456, distance: 19.0
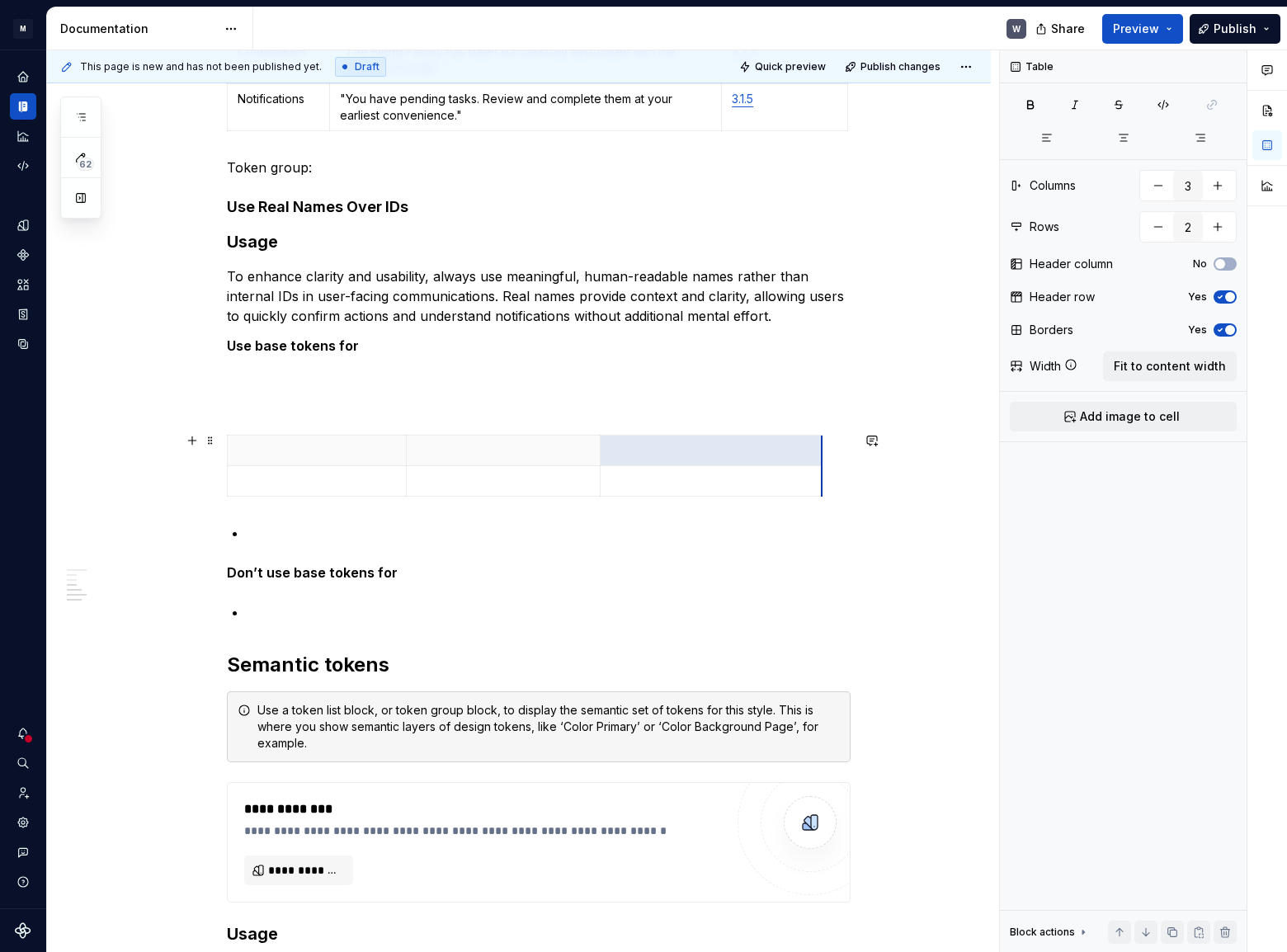
drag, startPoint x: 764, startPoint y: 445, endPoint x: 822, endPoint y: 446, distance: 58.0
click at [332, 444] on p at bounding box center [316, 450] width 158 height 17
click at [510, 442] on p at bounding box center [503, 450] width 174 height 17
click at [781, 450] on p at bounding box center [711, 450] width 201 height 17
type textarea "*"
